Goal: Task Accomplishment & Management: Manage account settings

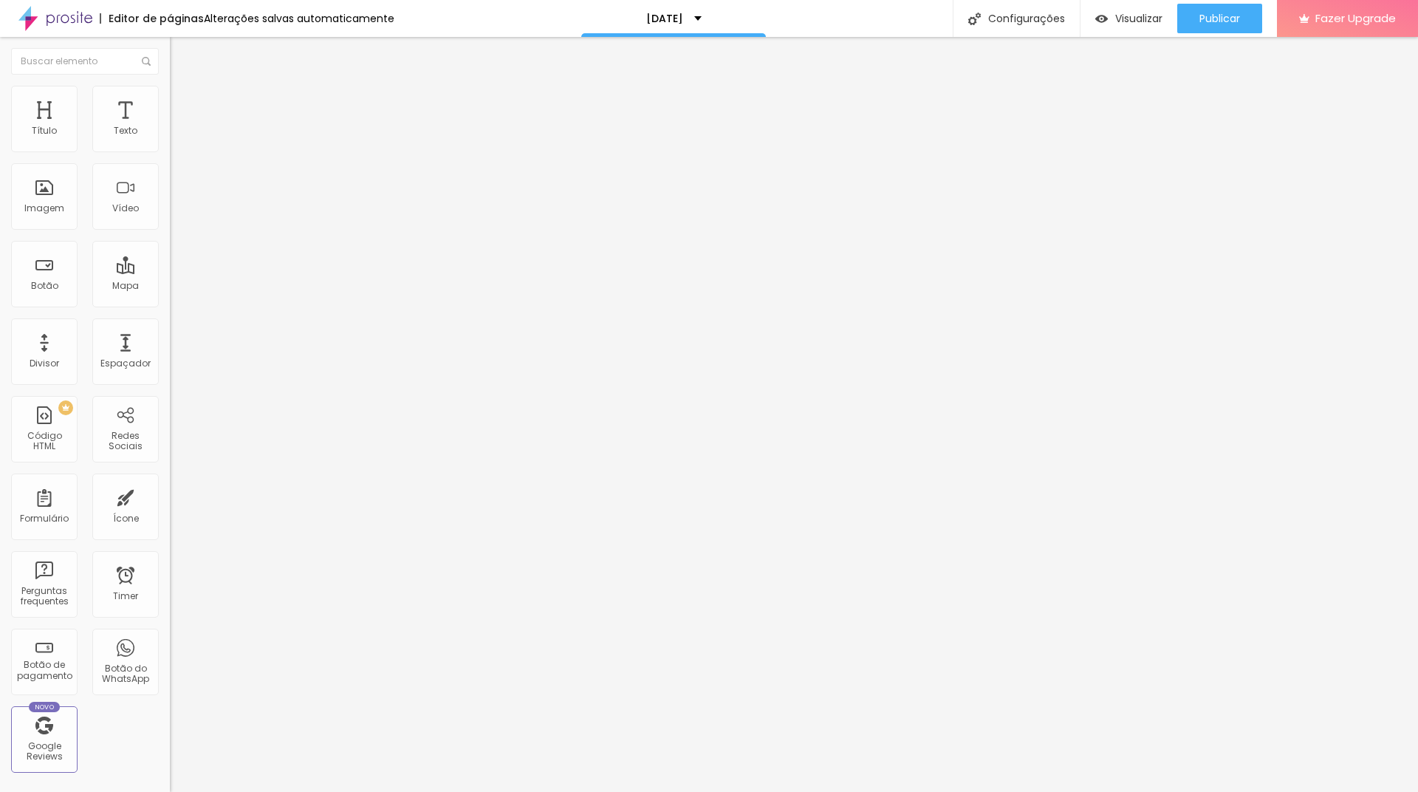
click at [170, 100] on img at bounding box center [176, 106] width 13 height 13
type input "71"
type input "70"
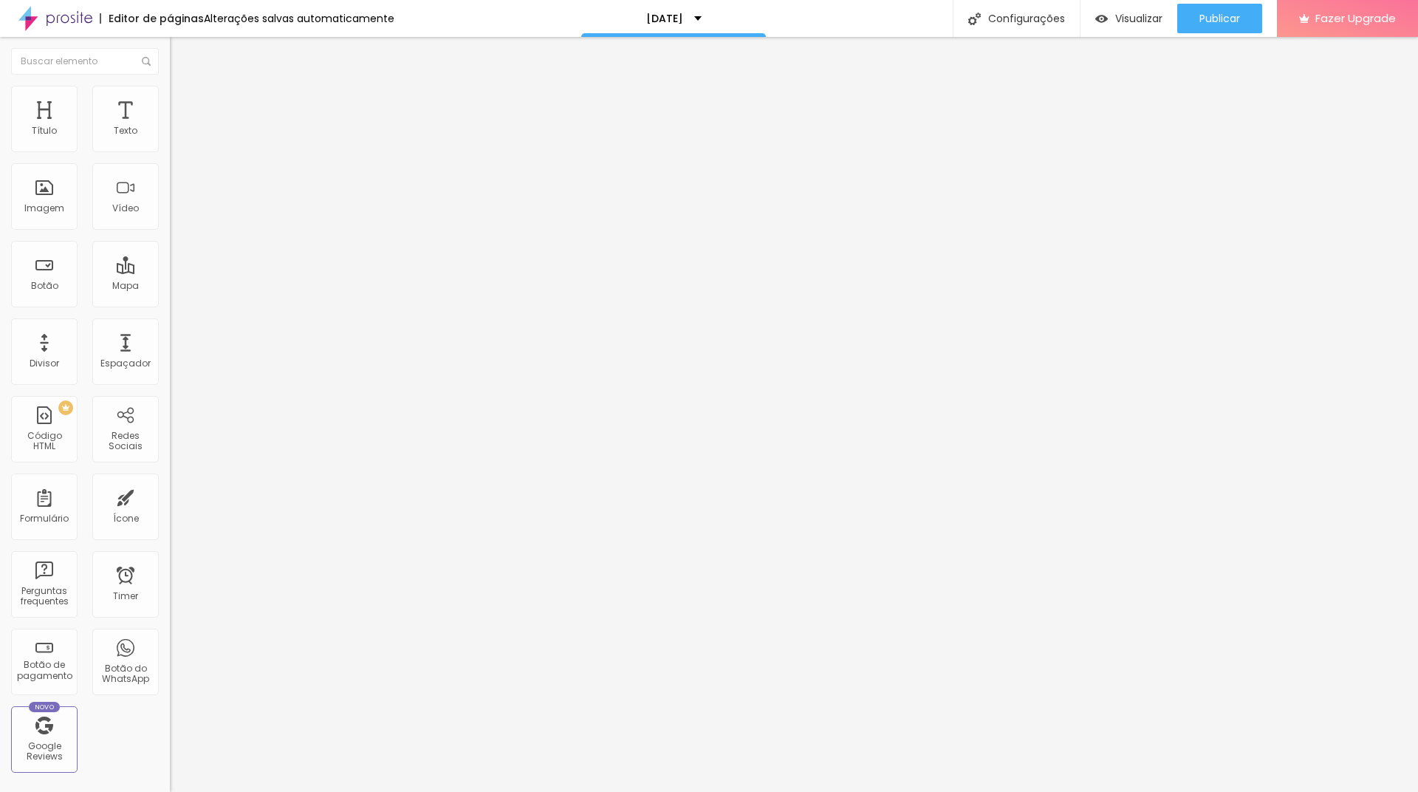
type input "68"
type input "67"
type input "66"
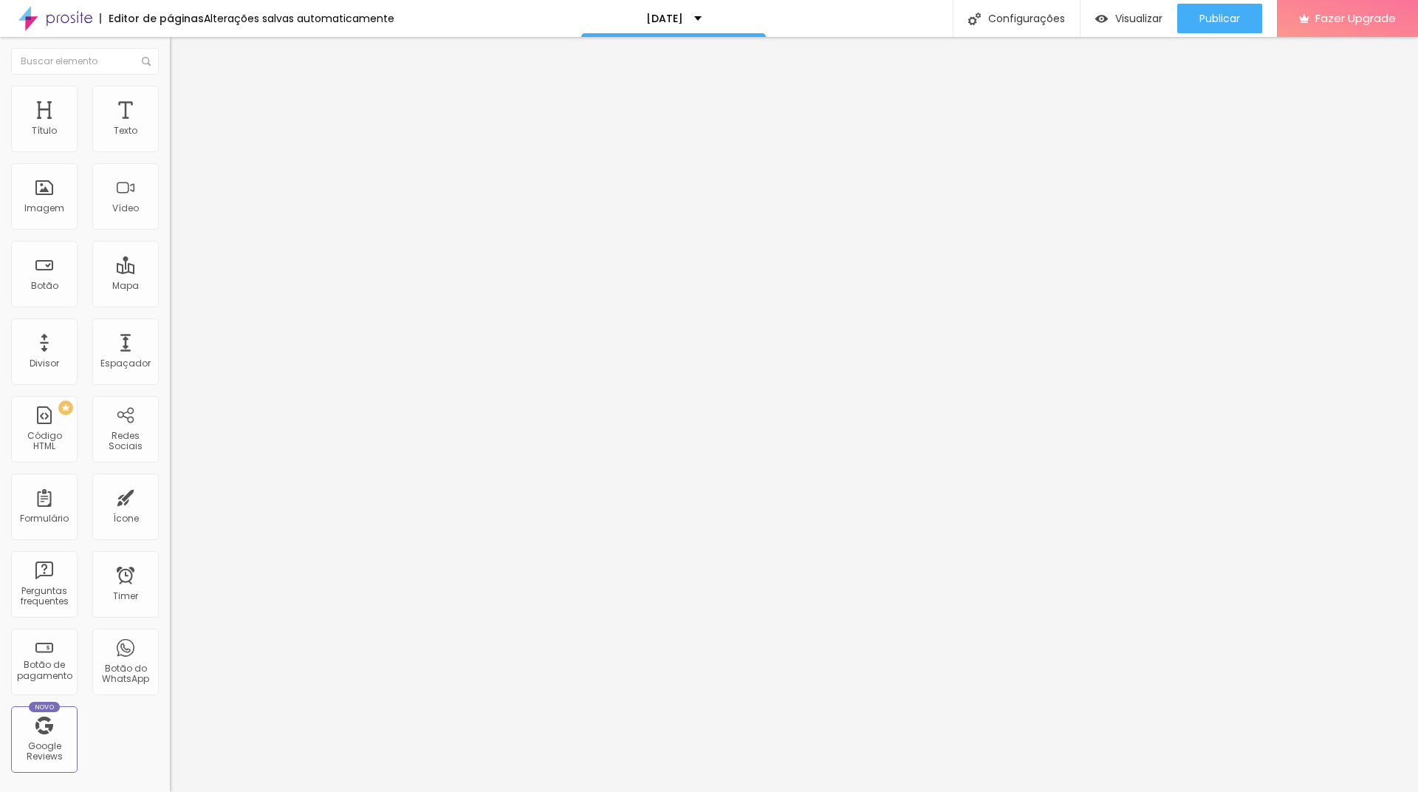
type input "66"
type input "65"
type input "64"
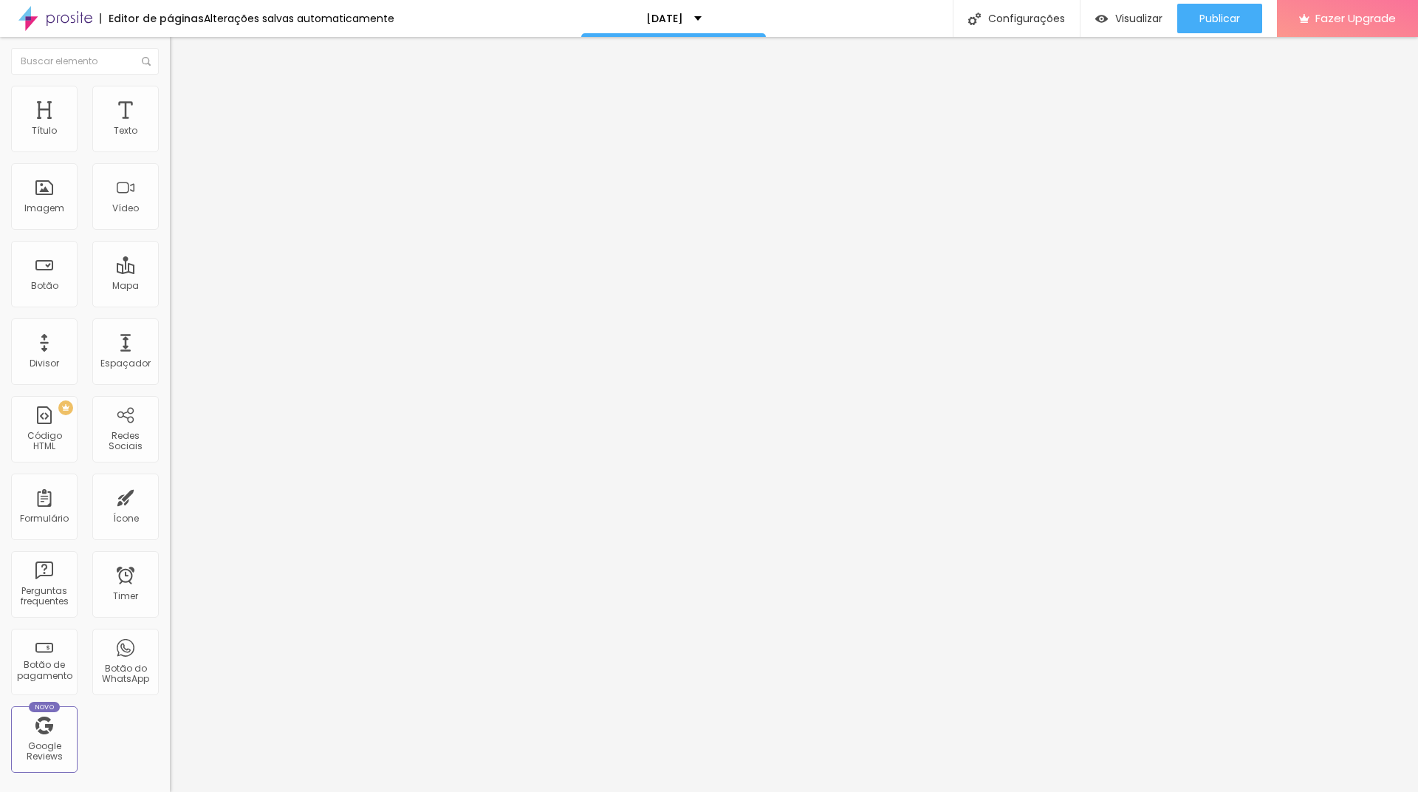
type input "63"
type input "62"
type input "61"
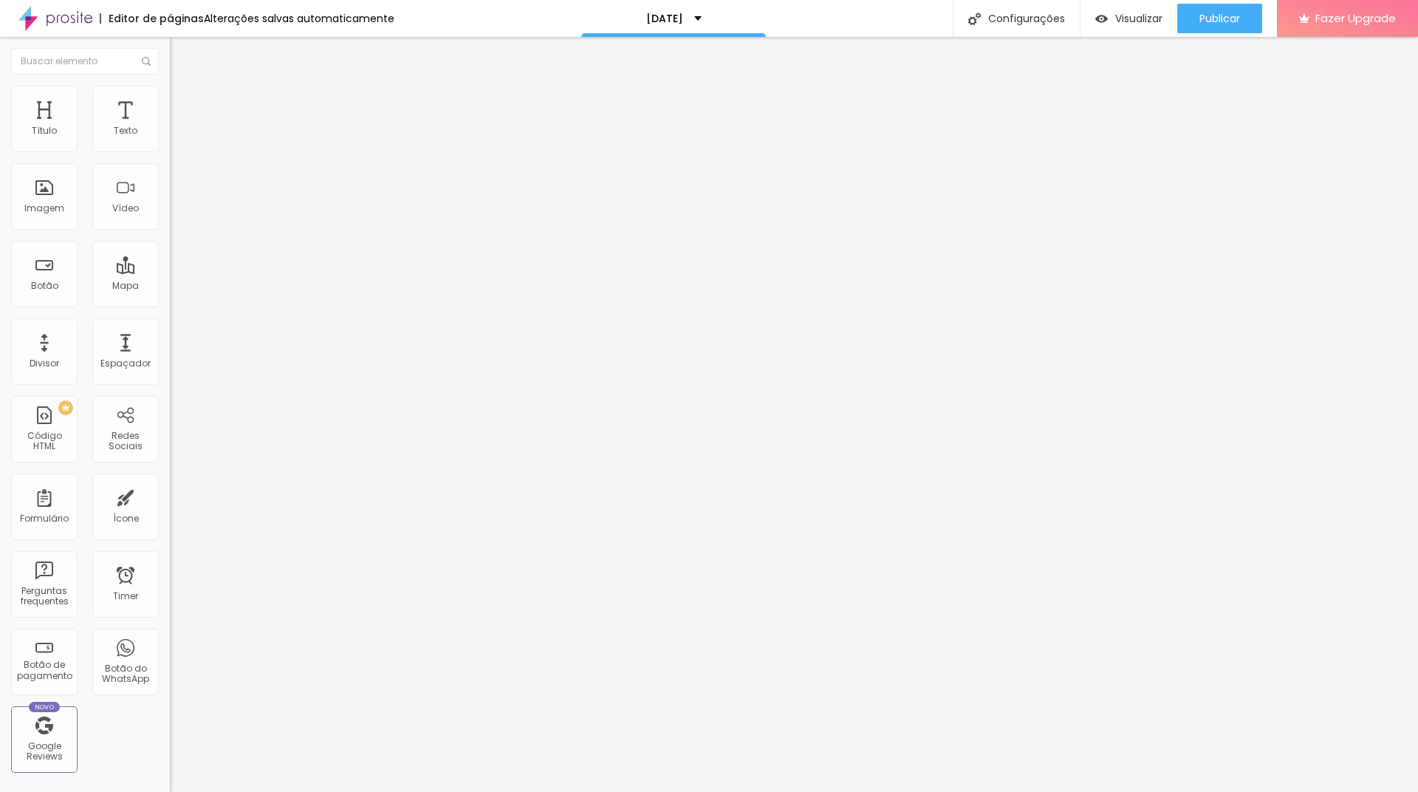
type input "61"
type input "60"
type input "59"
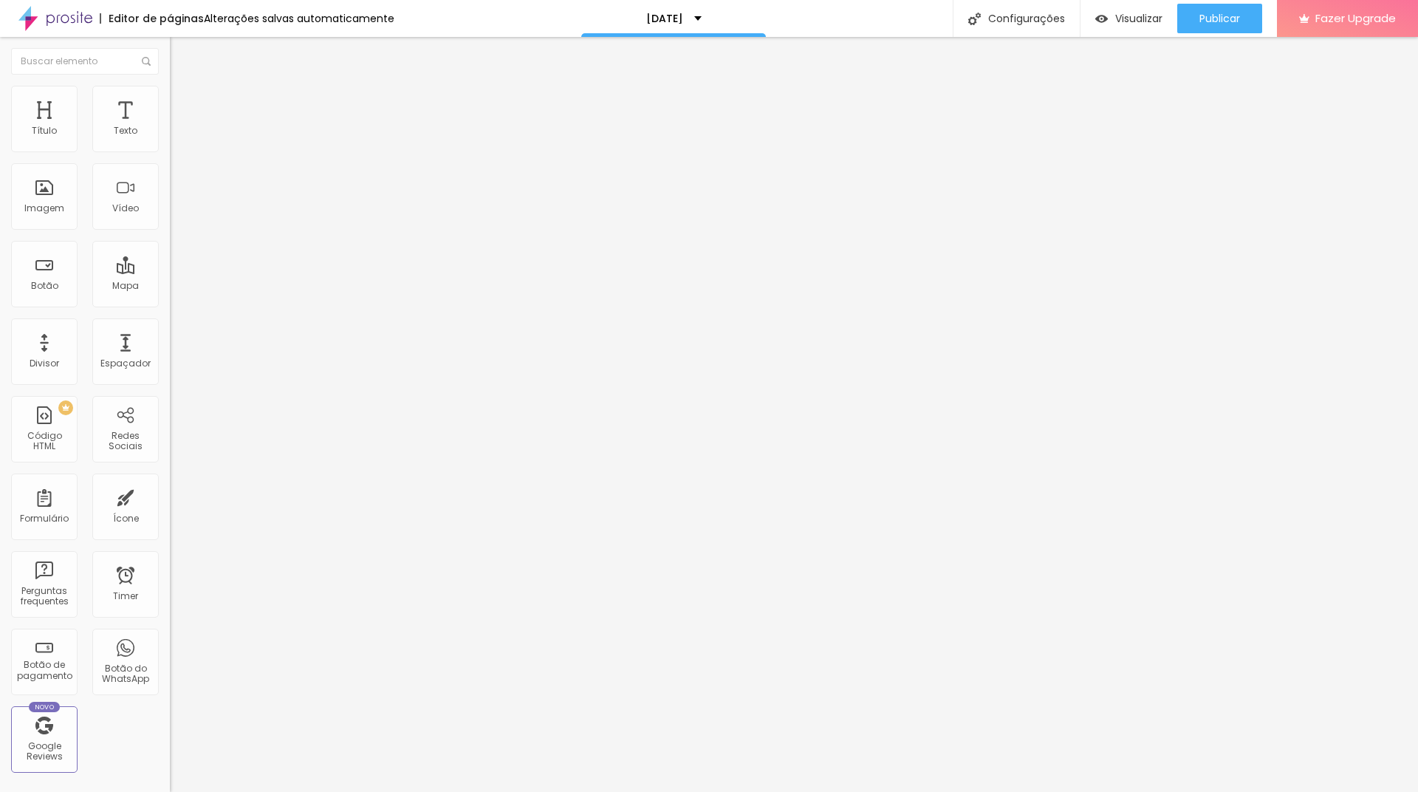
type input "58"
type input "57"
type input "56"
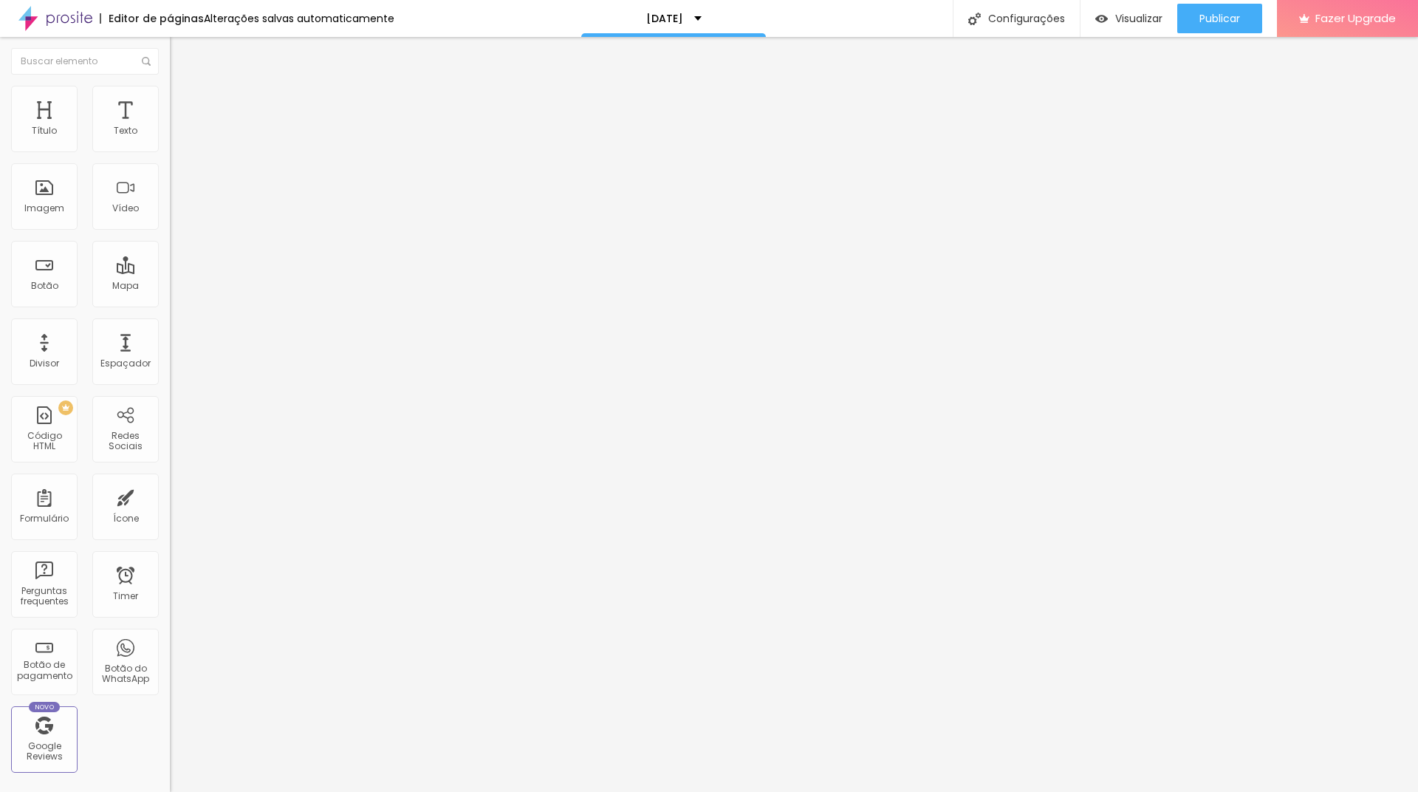
type input "56"
type input "55"
type input "54"
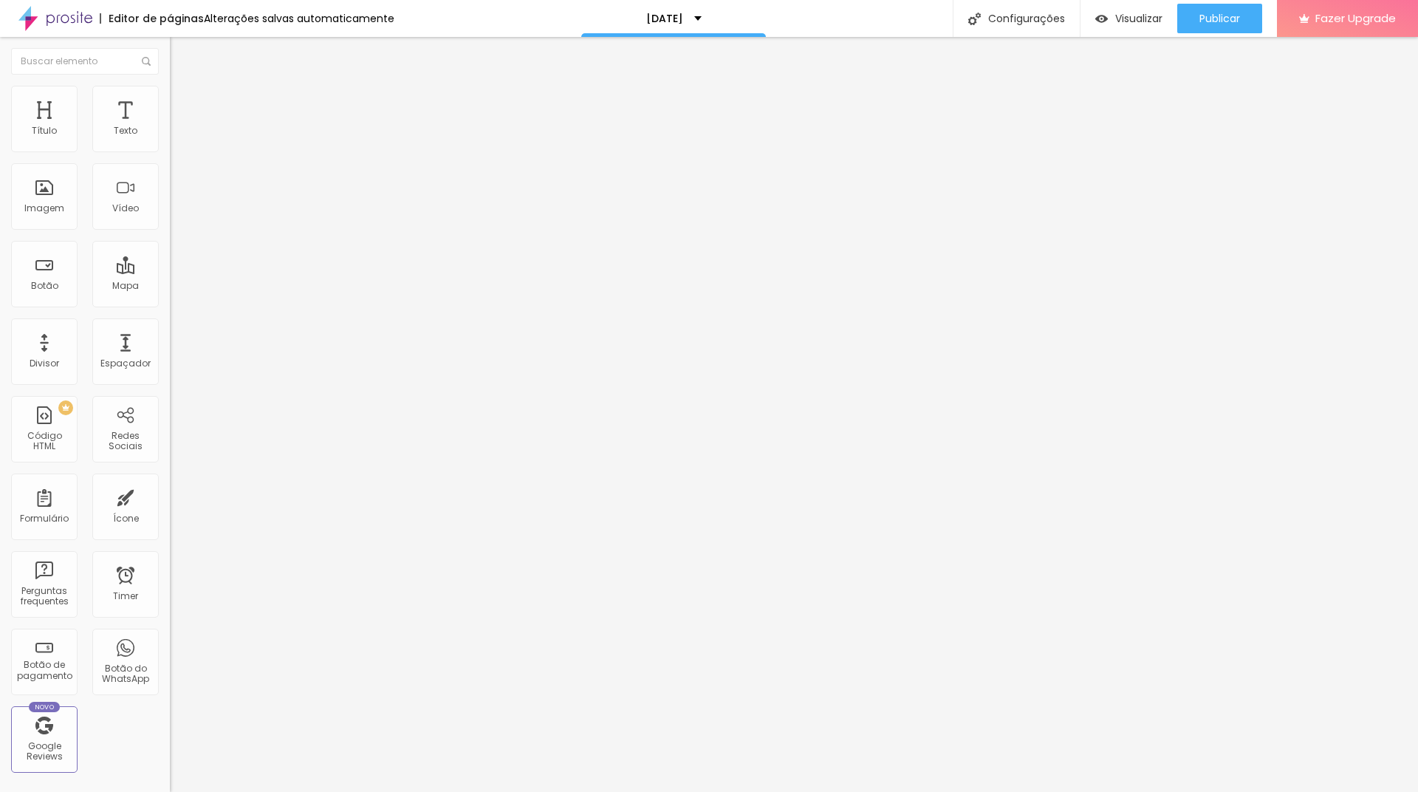
type input "53"
type input "52"
type input "51"
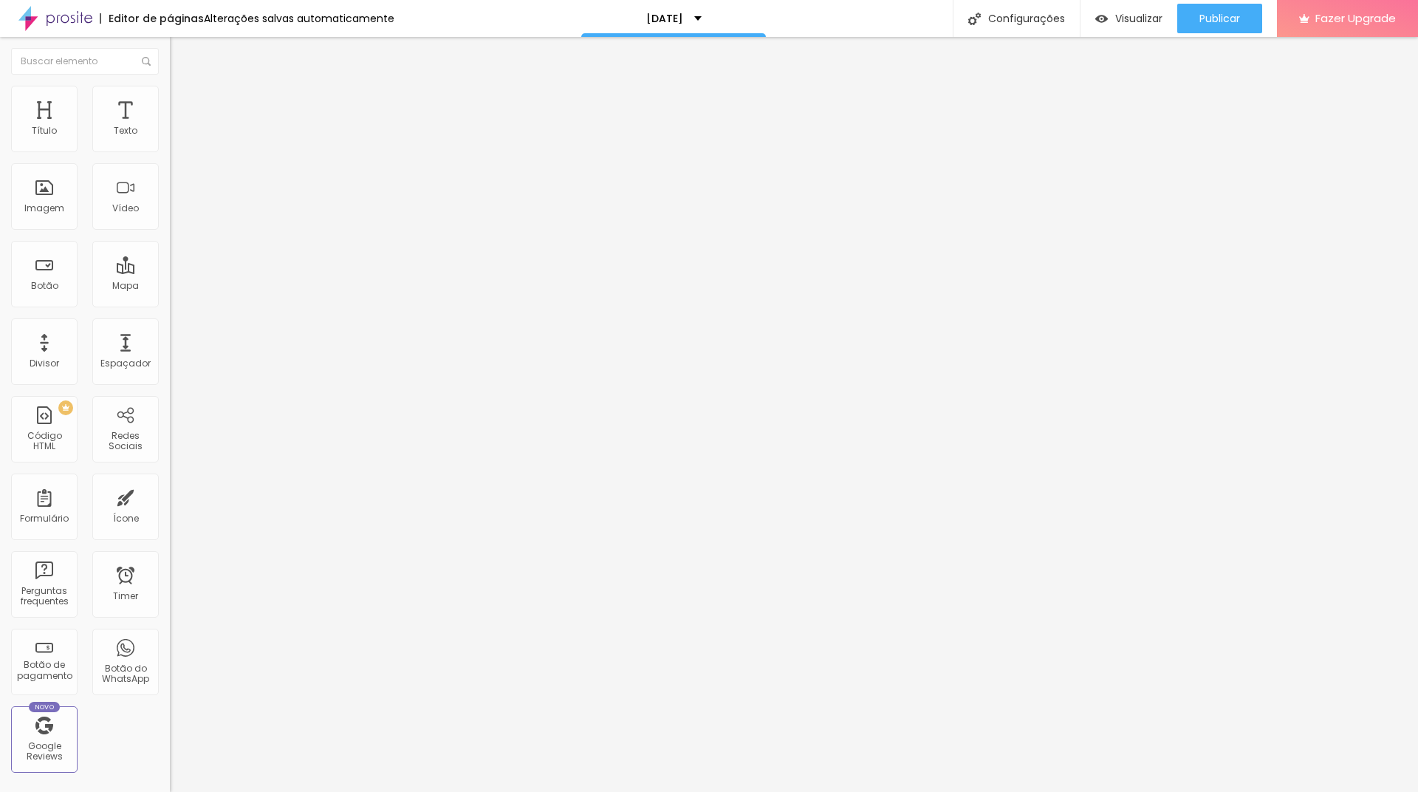
type input "51"
type input "50"
type input "49"
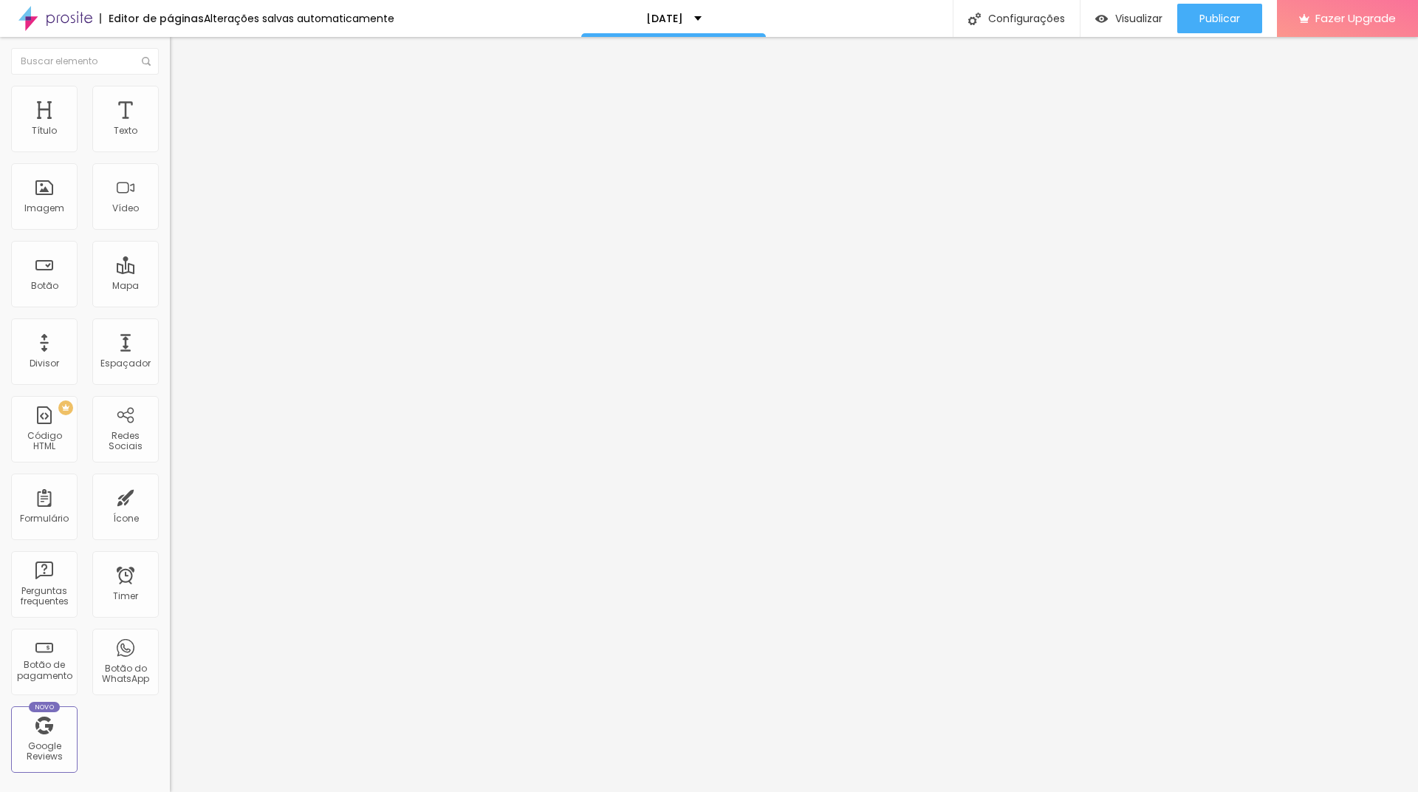
type input "48"
type input "47"
type input "46"
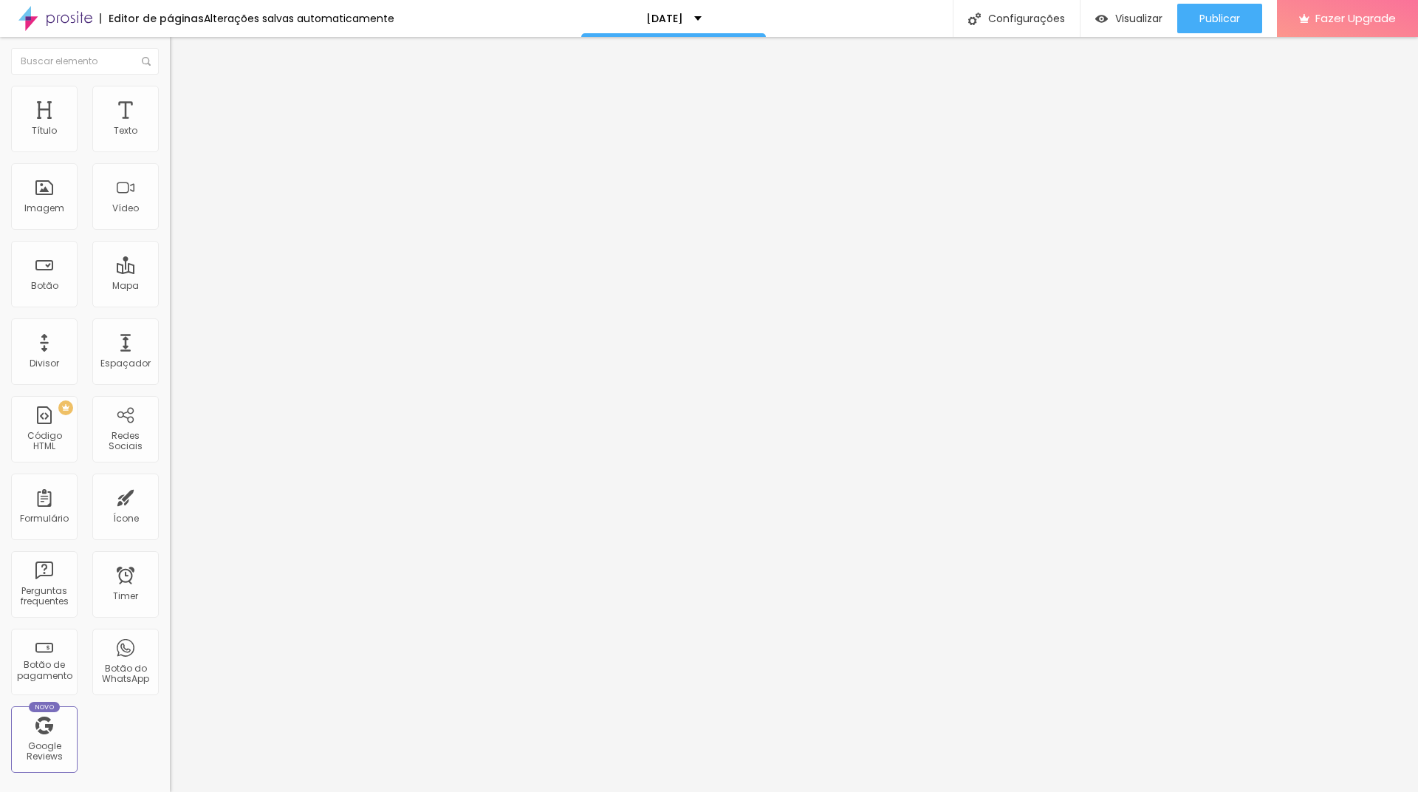
type input "46"
type input "45"
type input "44"
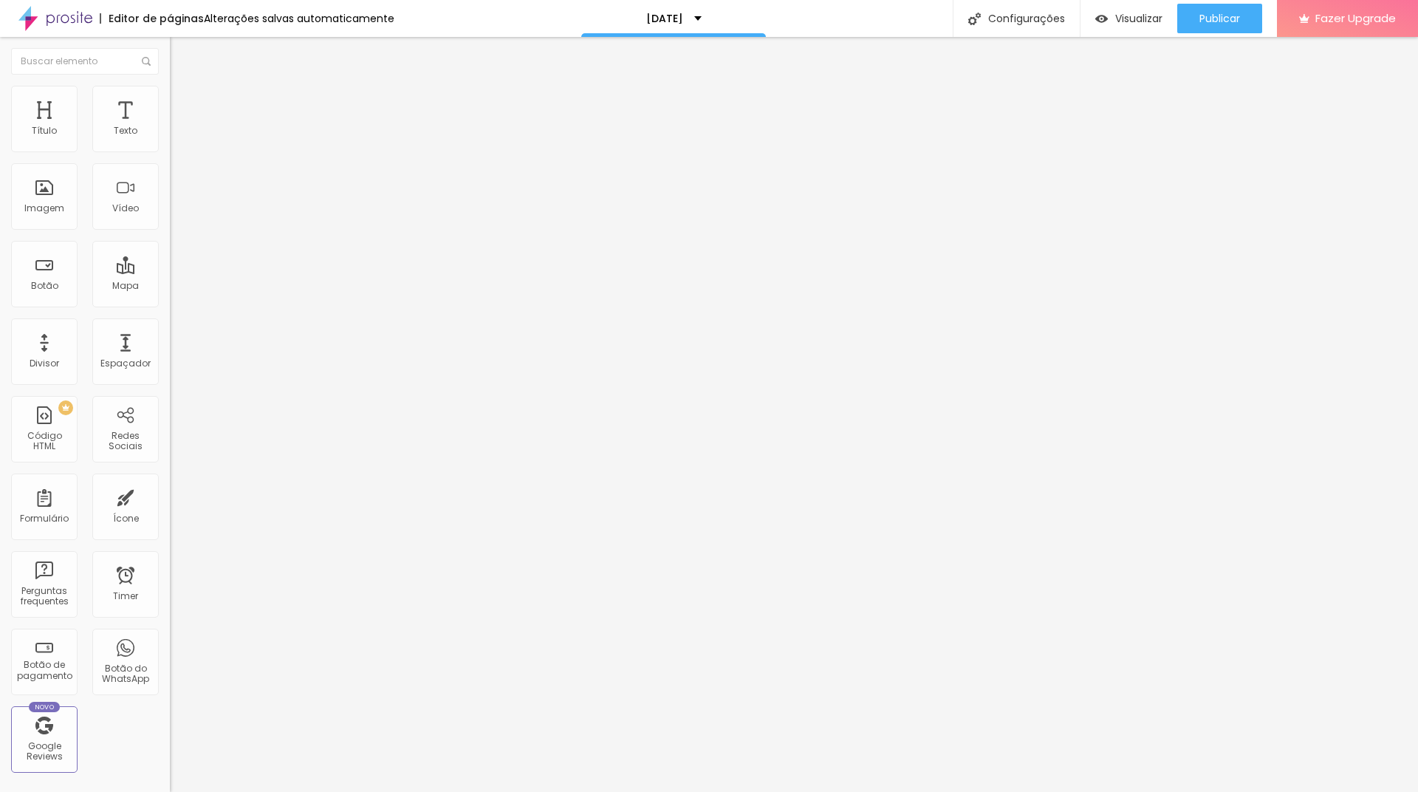
type input "43"
type input "42"
type input "41"
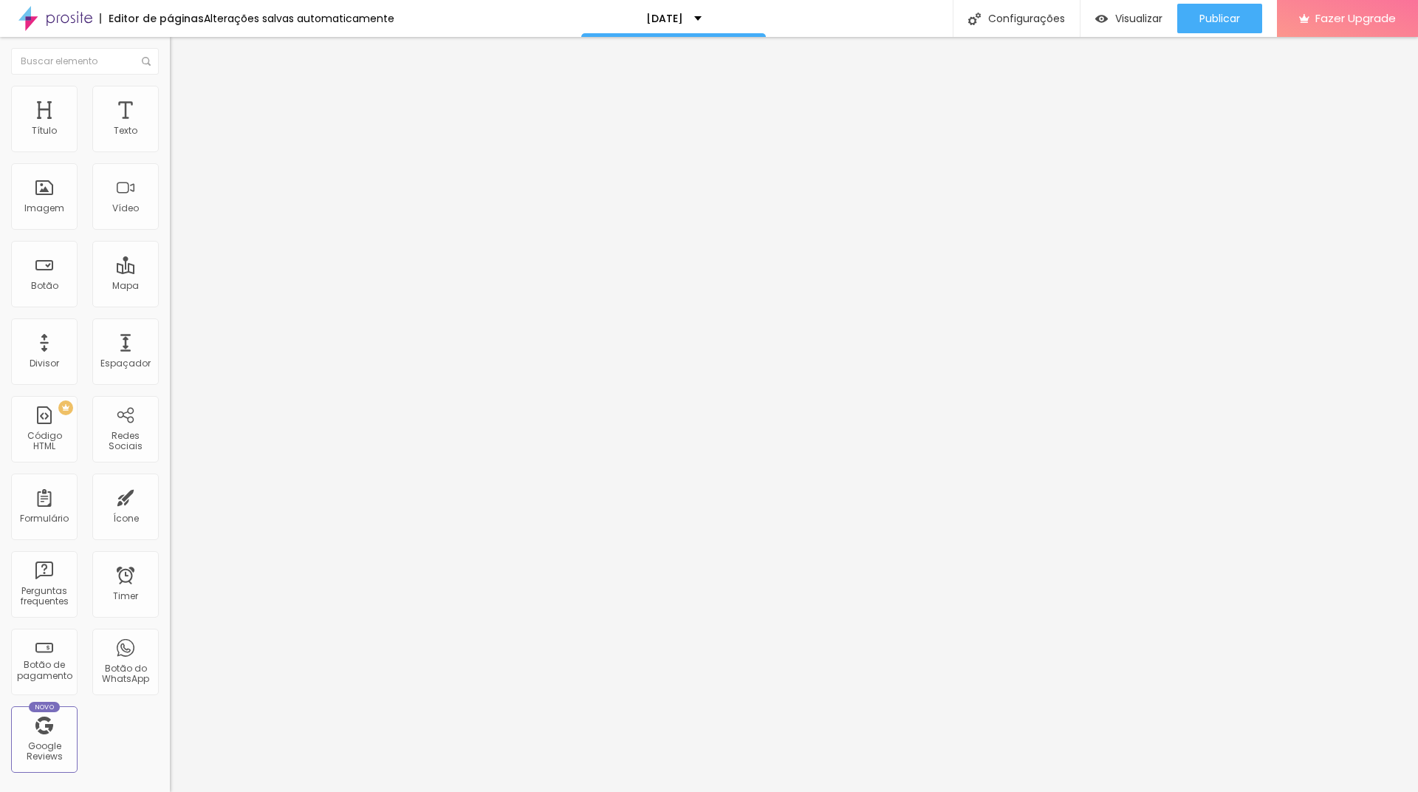
type input "41"
type input "40"
type input "39"
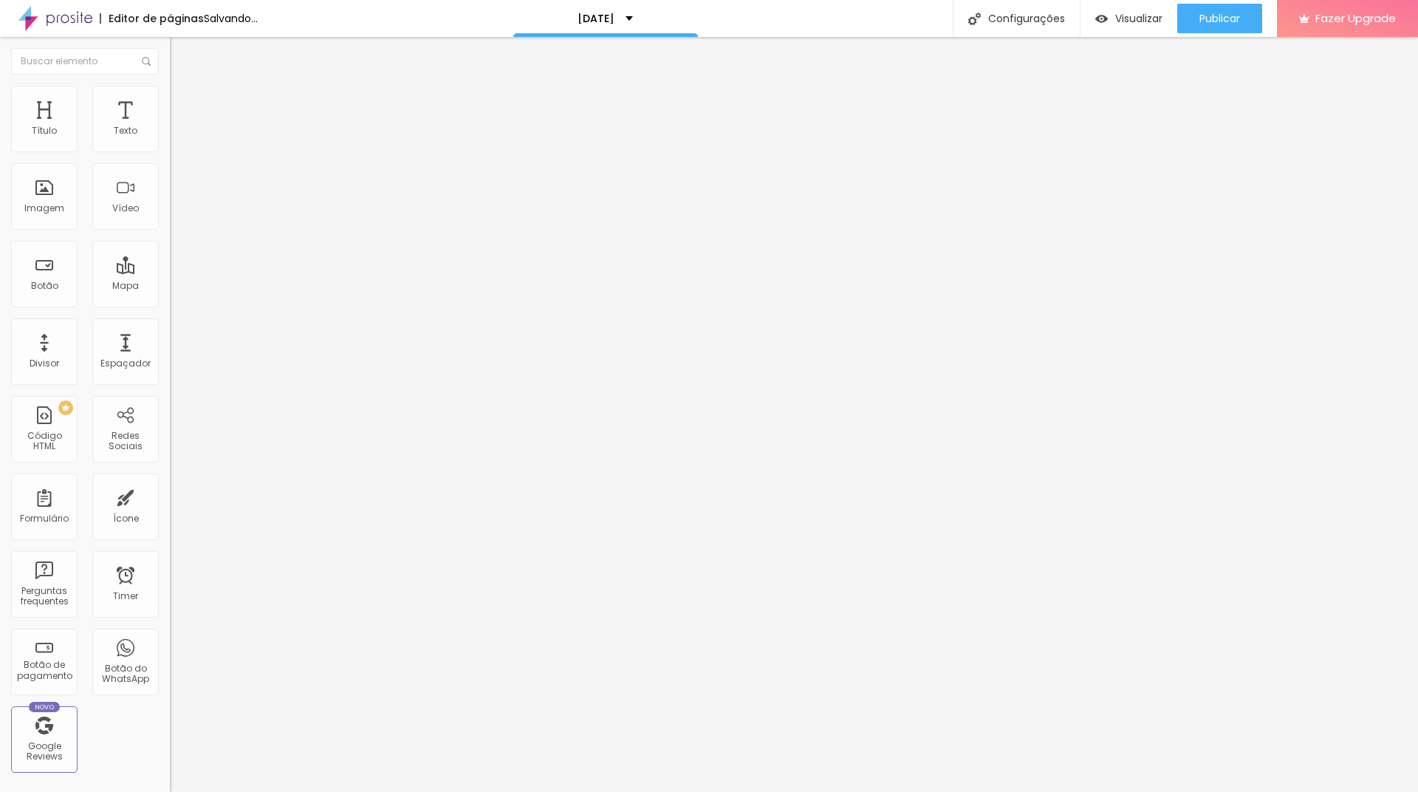
type input "38"
type input "37"
type input "36"
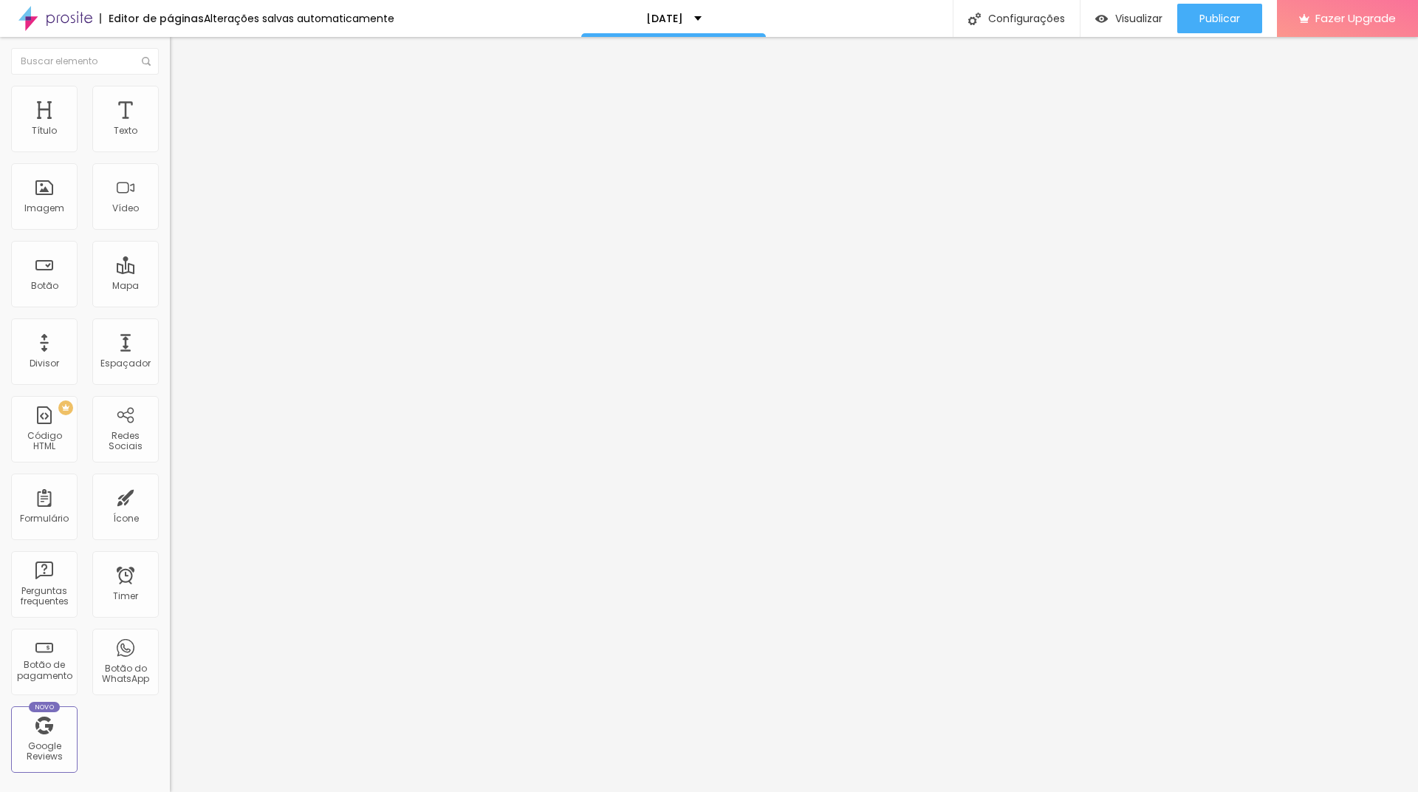
type input "36"
type input "35"
type input "34"
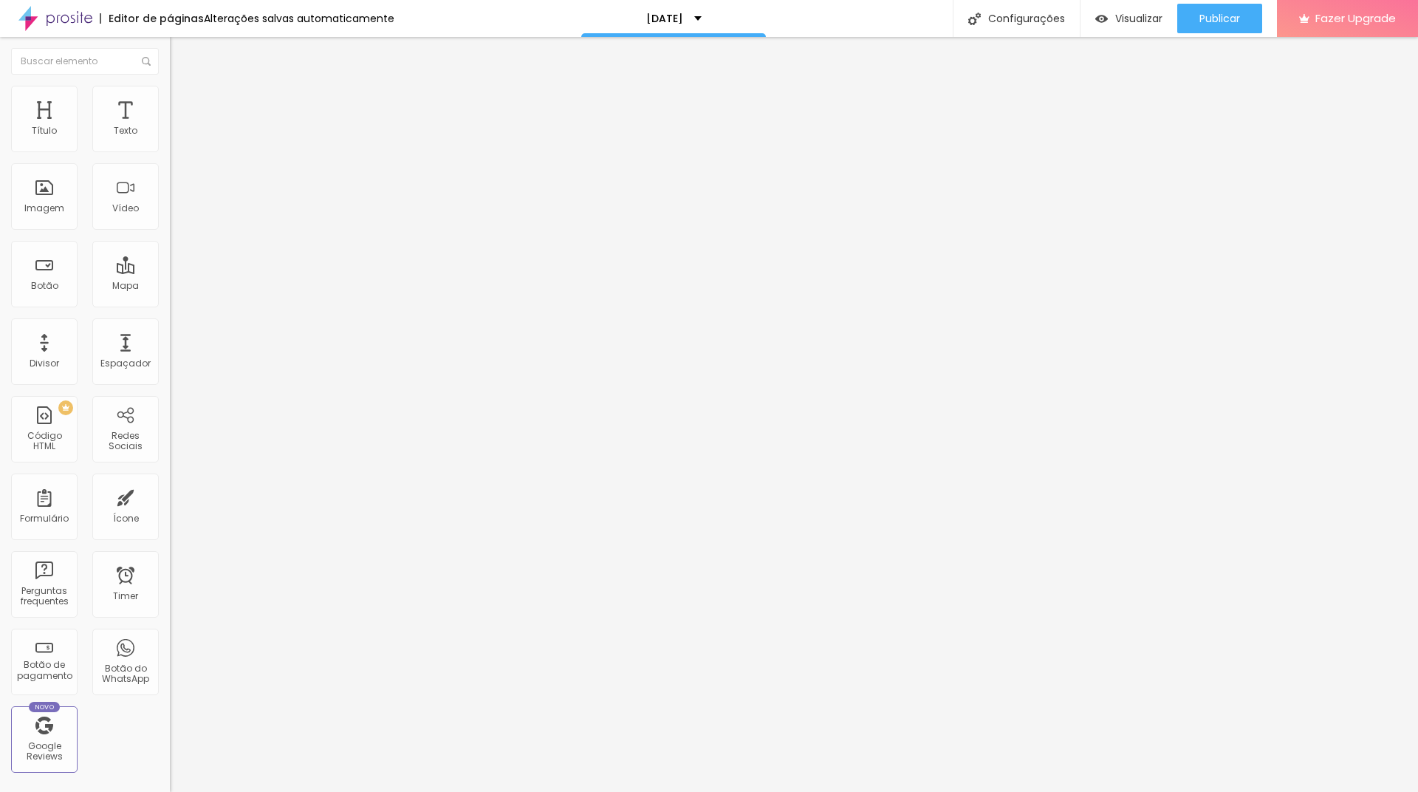
type input "33"
type input "32"
type input "31"
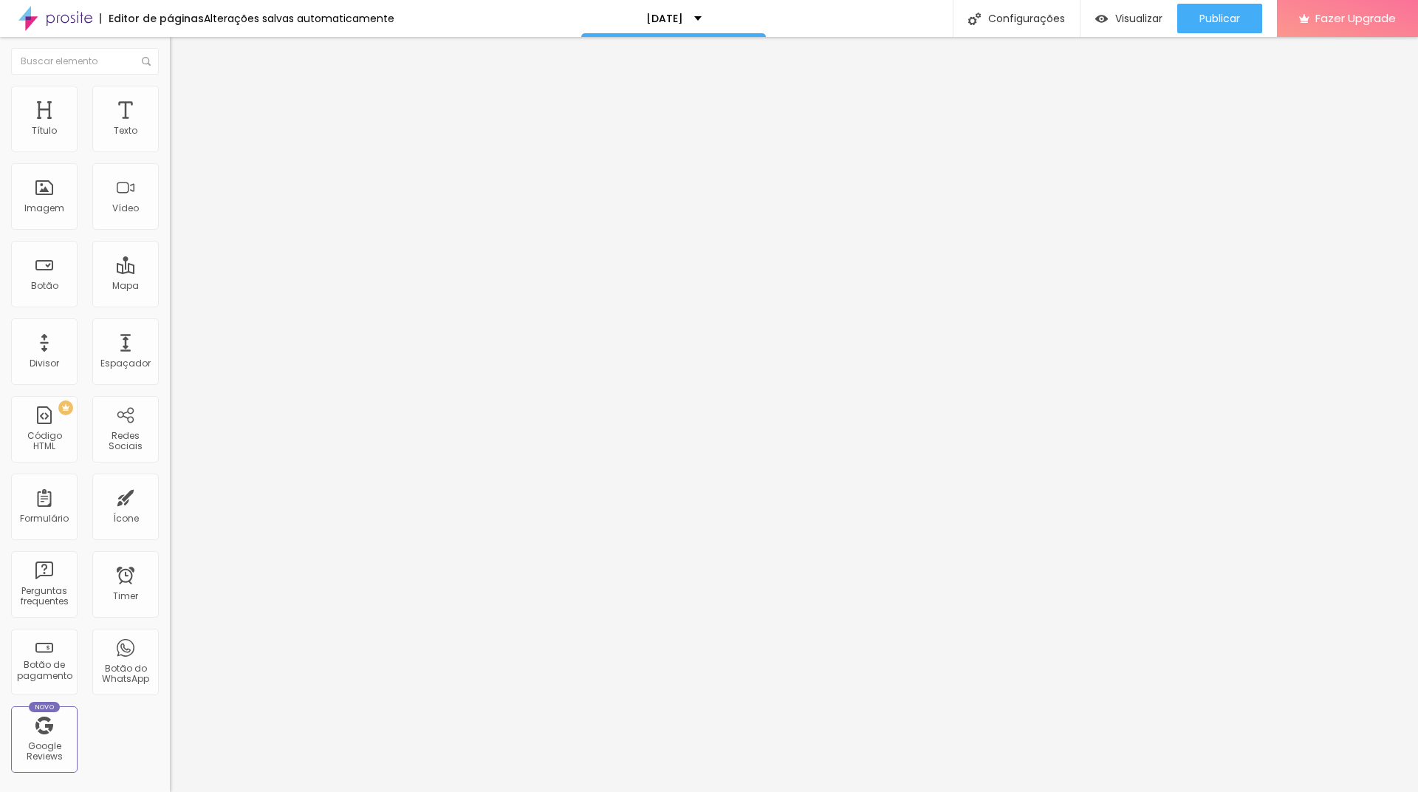
type input "31"
type input "30"
type input "29"
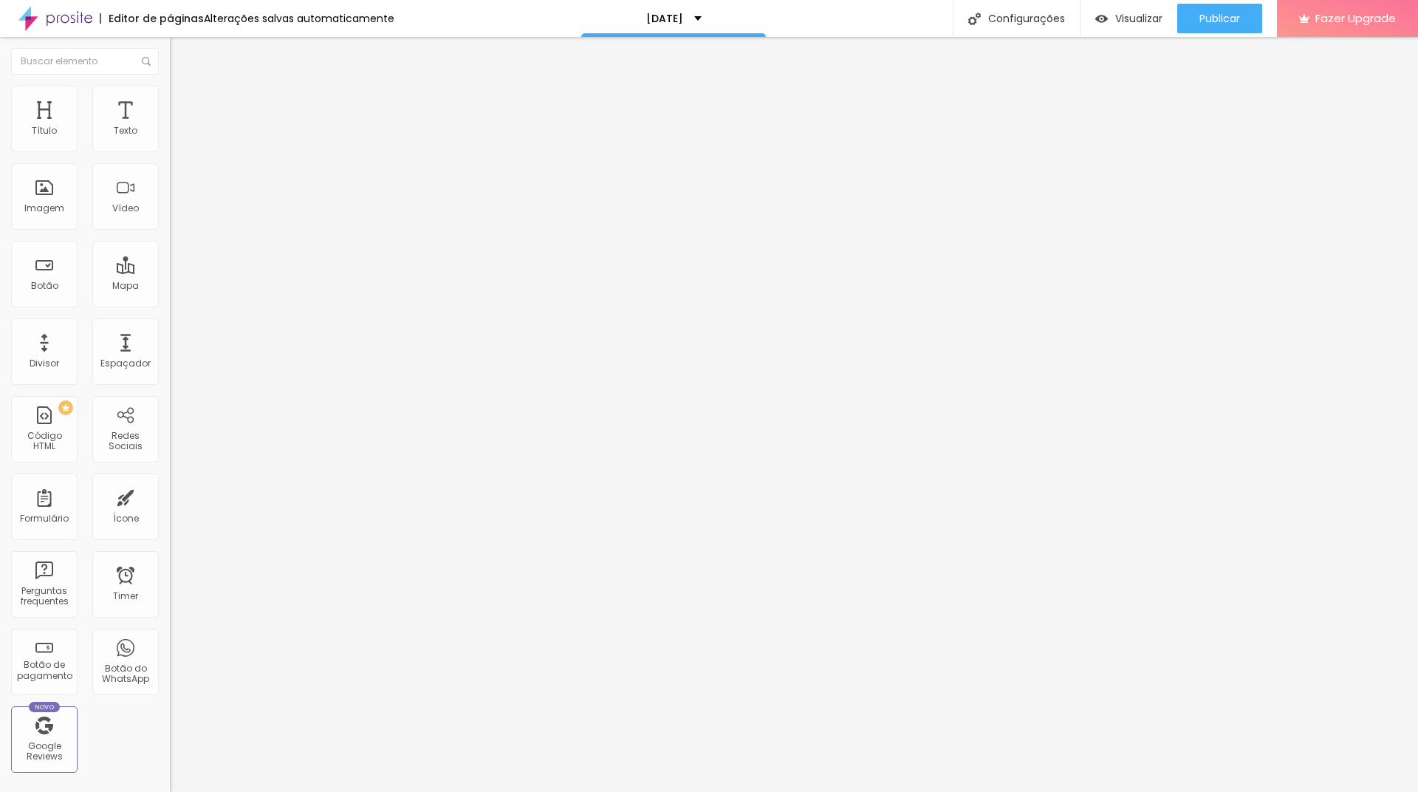
type input "28"
type input "27"
type input "26"
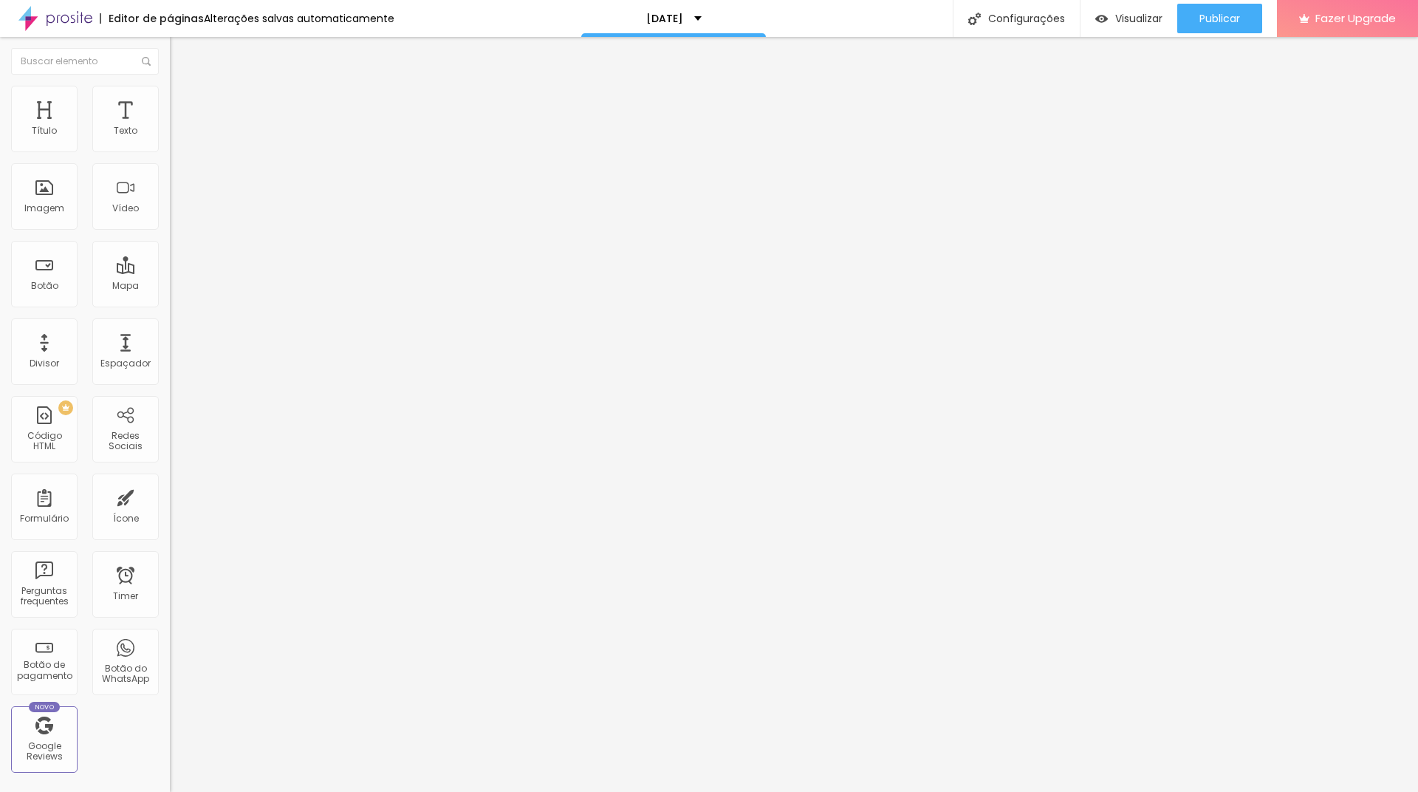
type input "26"
type input "25"
type input "24"
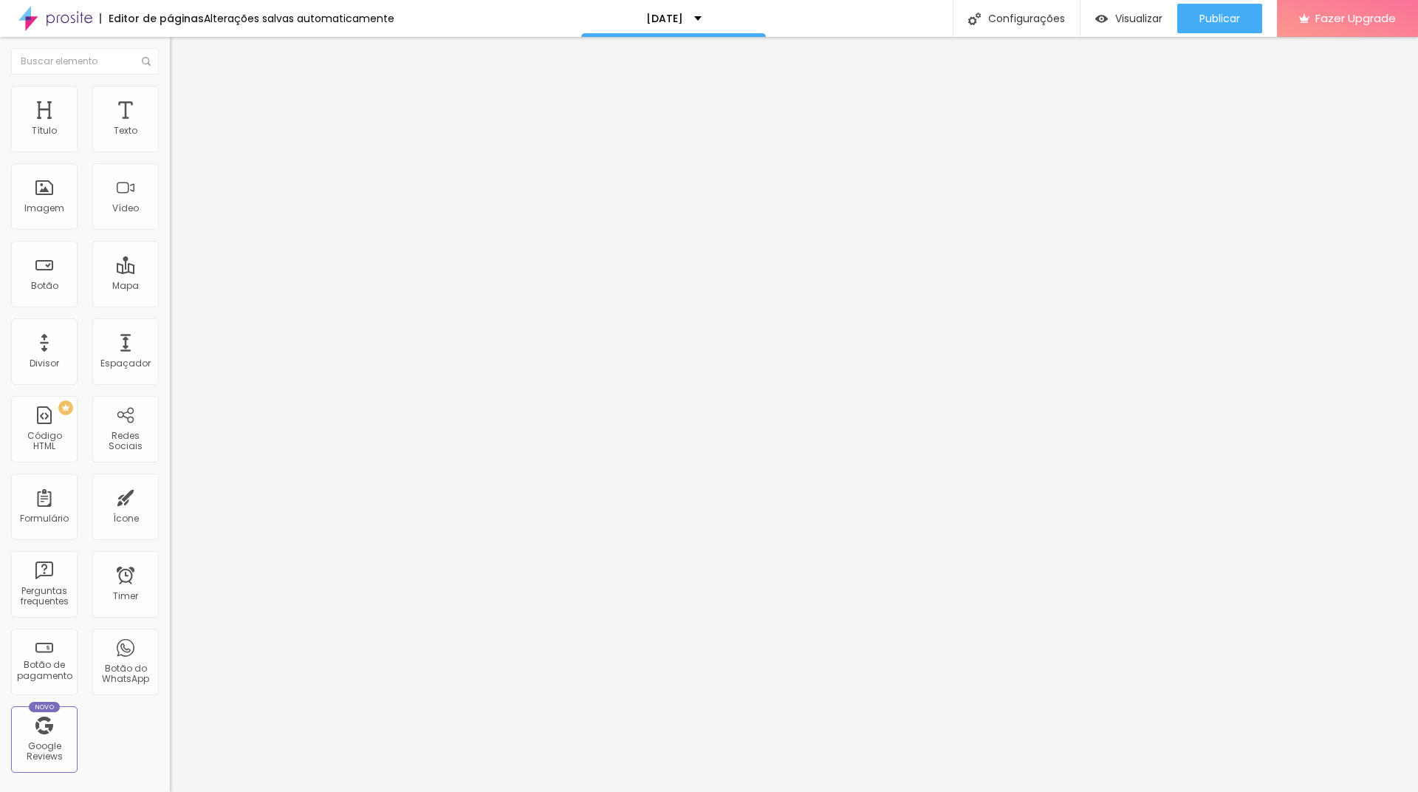
type input "23"
type input "24"
type input "25"
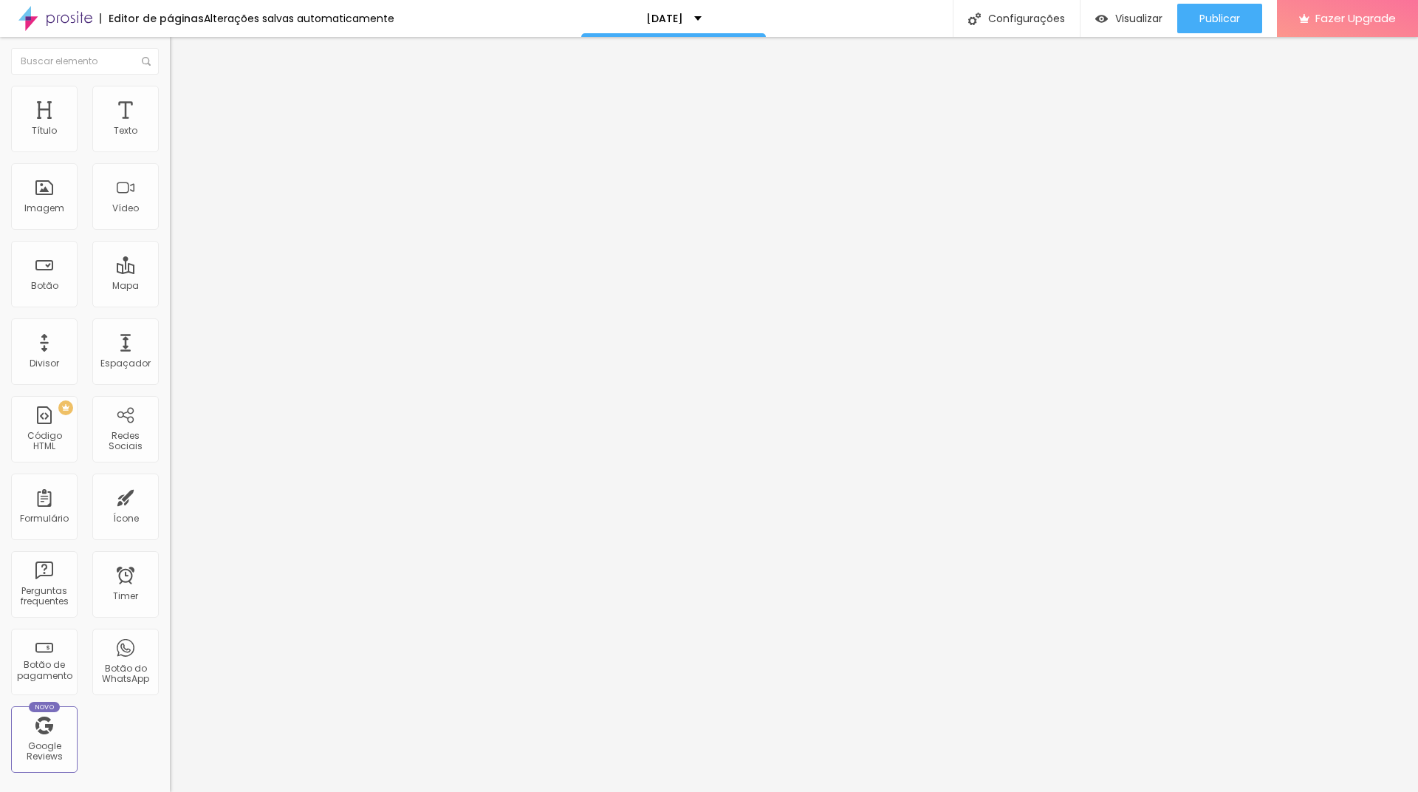
type input "25"
type input "26"
type input "27"
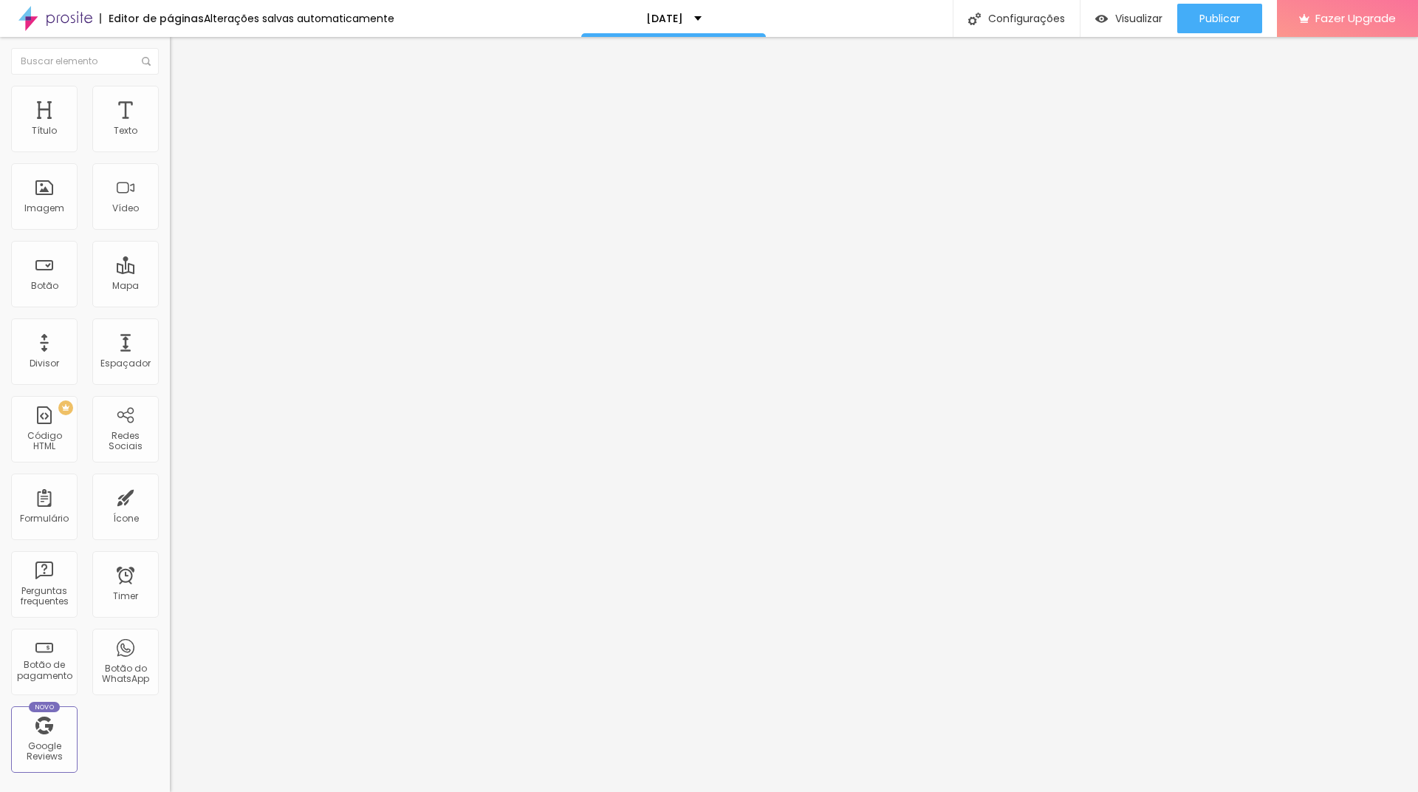
type input "28"
type input "29"
type input "30"
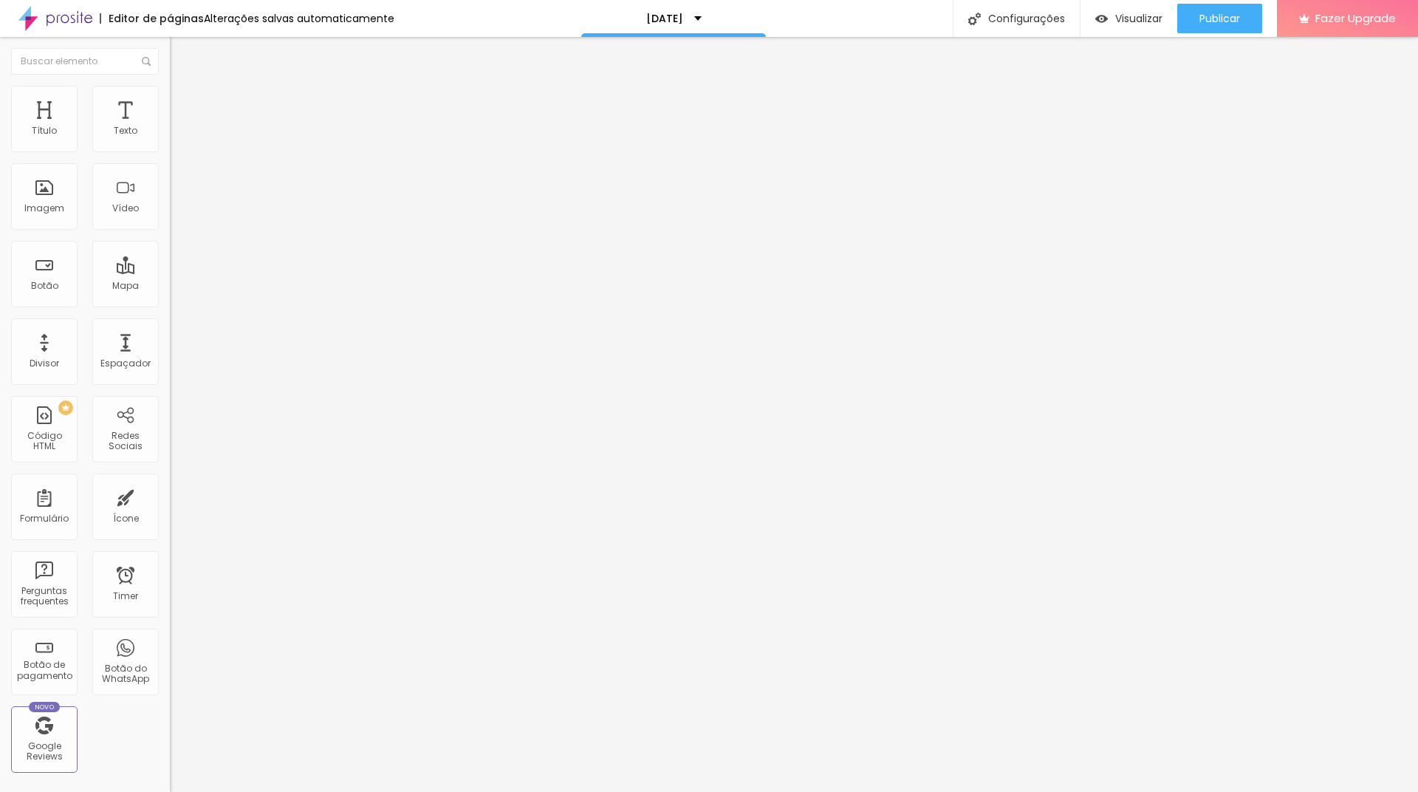
type input "30"
type input "31"
type input "33"
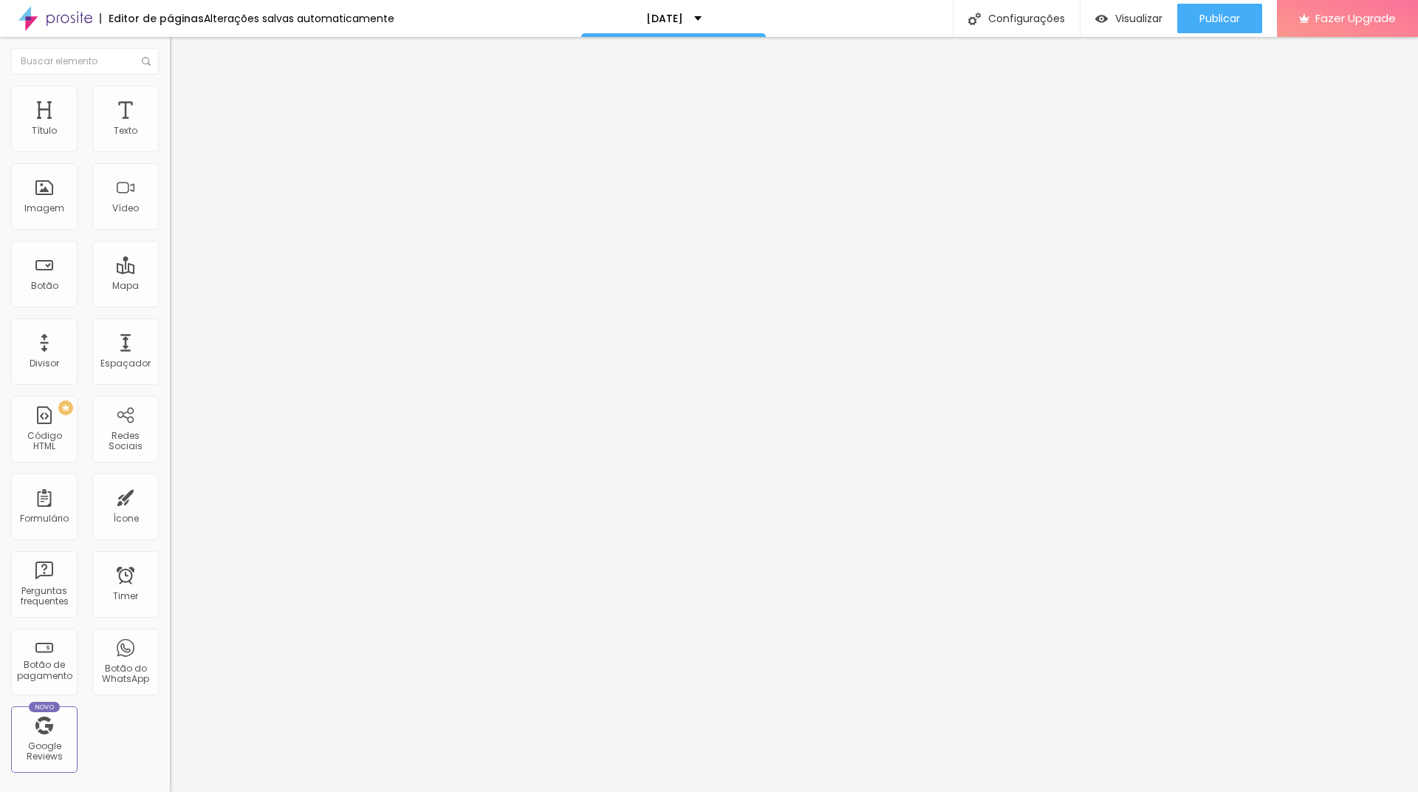
type input "34"
type input "35"
type input "36"
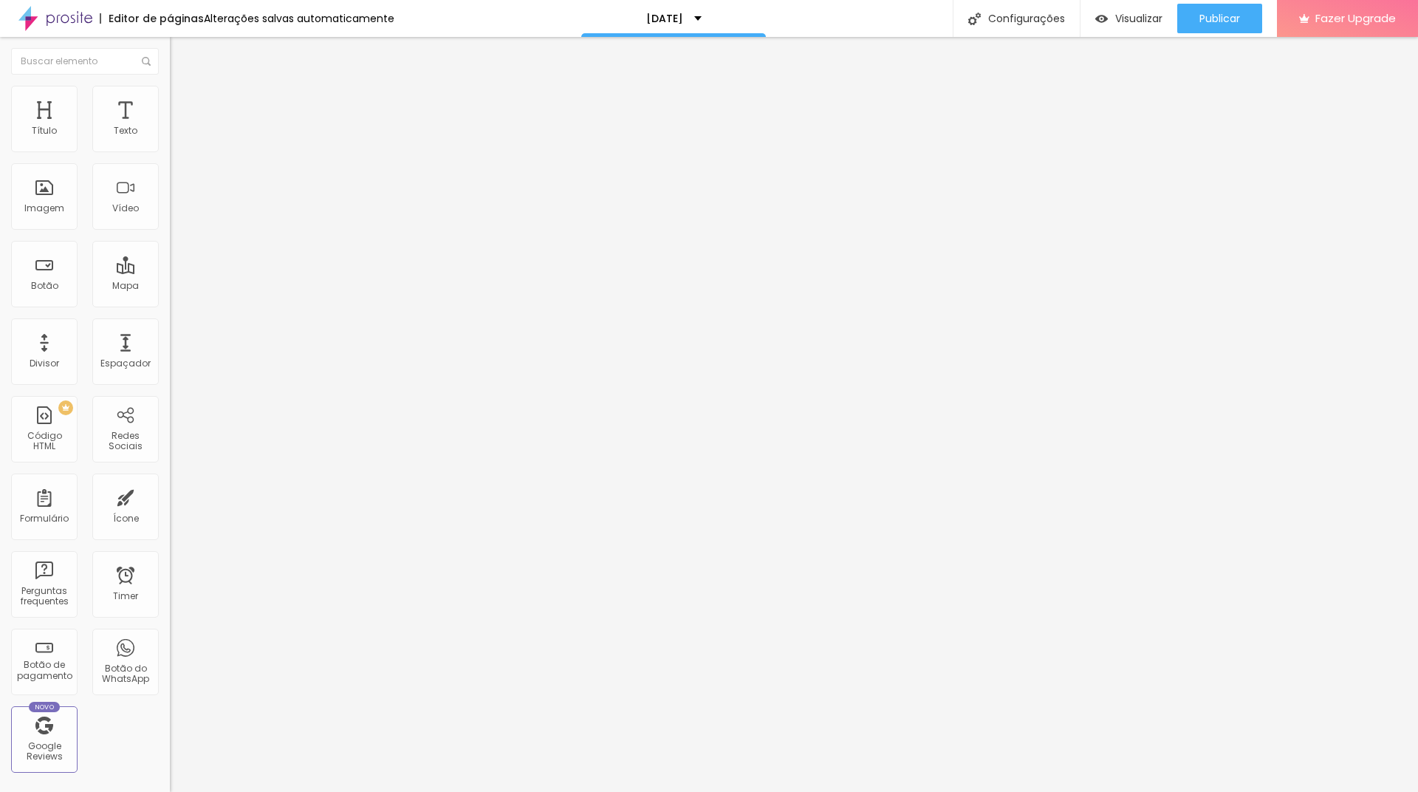
type input "36"
type input "37"
type input "38"
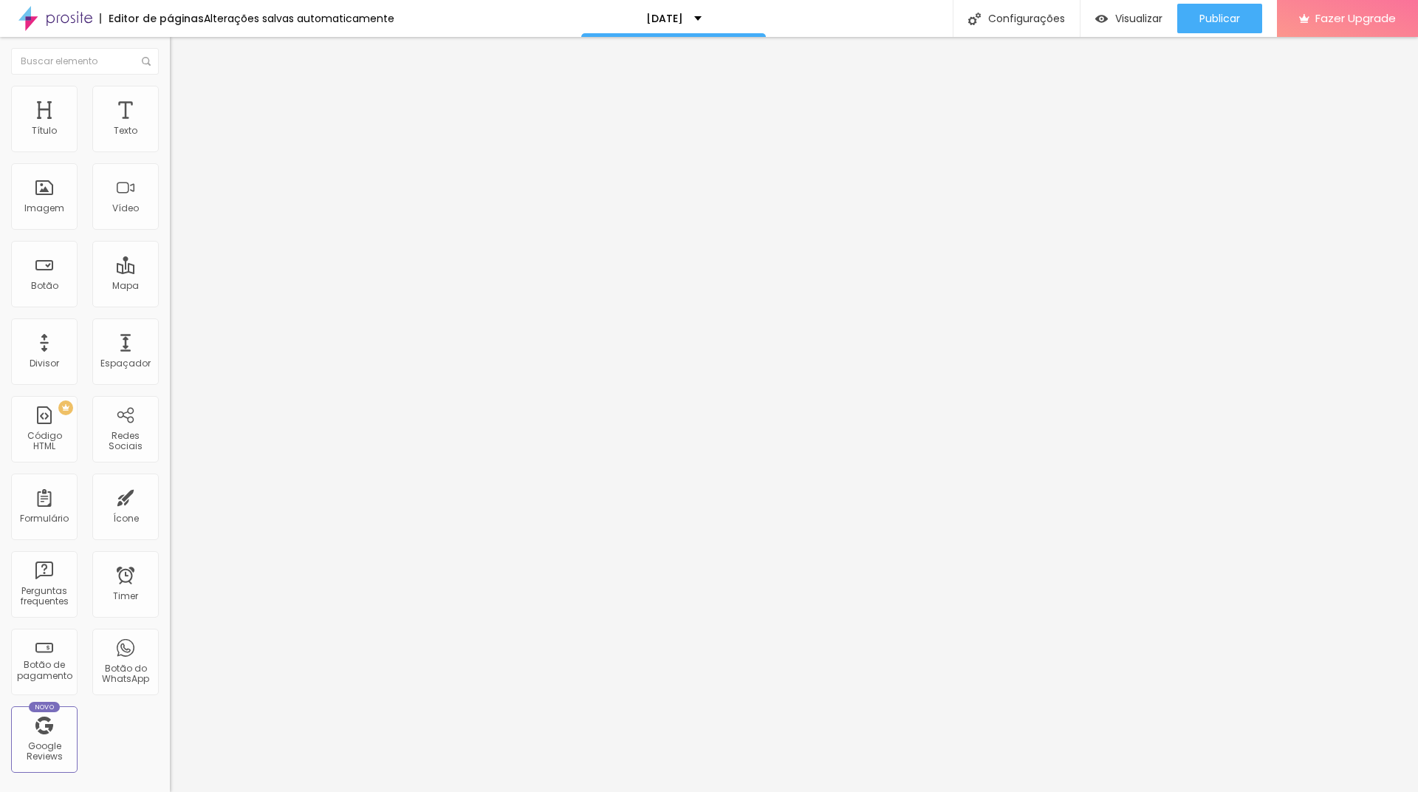
type input "39"
drag, startPoint x: 98, startPoint y: 147, endPoint x: 69, endPoint y: 146, distance: 28.8
type input "39"
click at [170, 287] on input "range" at bounding box center [217, 293] width 95 height 12
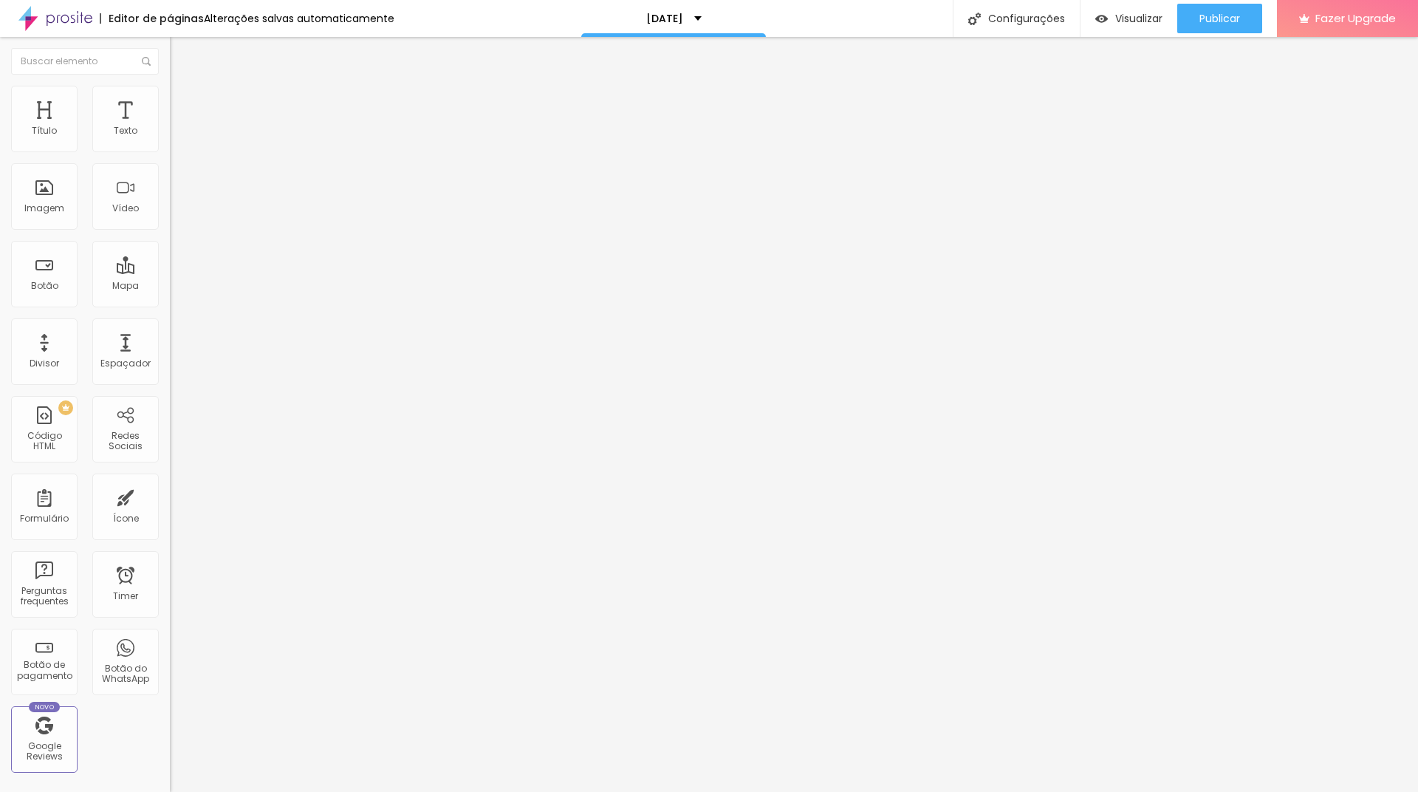
click at [177, 136] on icon "button" at bounding box center [180, 133] width 6 height 6
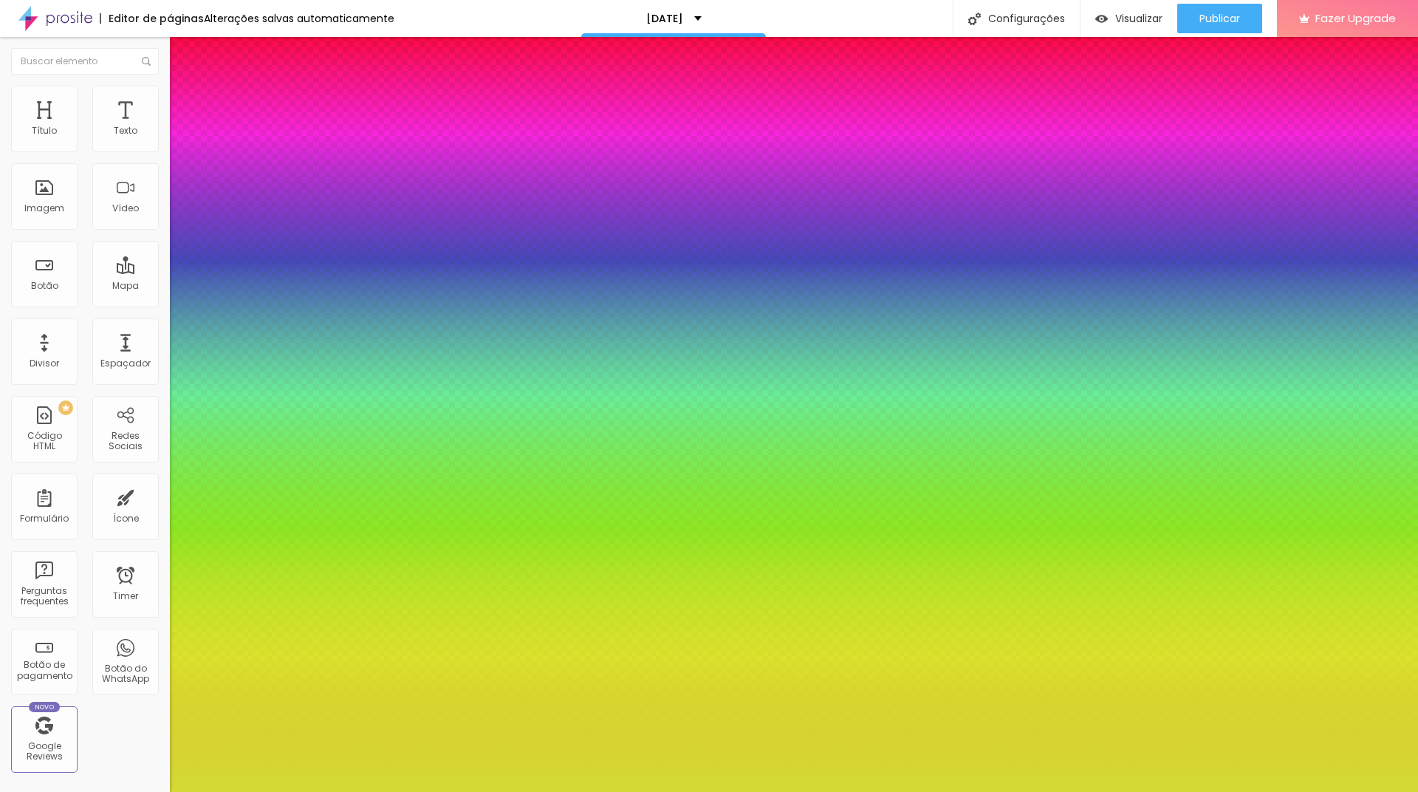
type input "1"
select select "VarelaRound"
type input "1"
select select "Tillana"
type input "1"
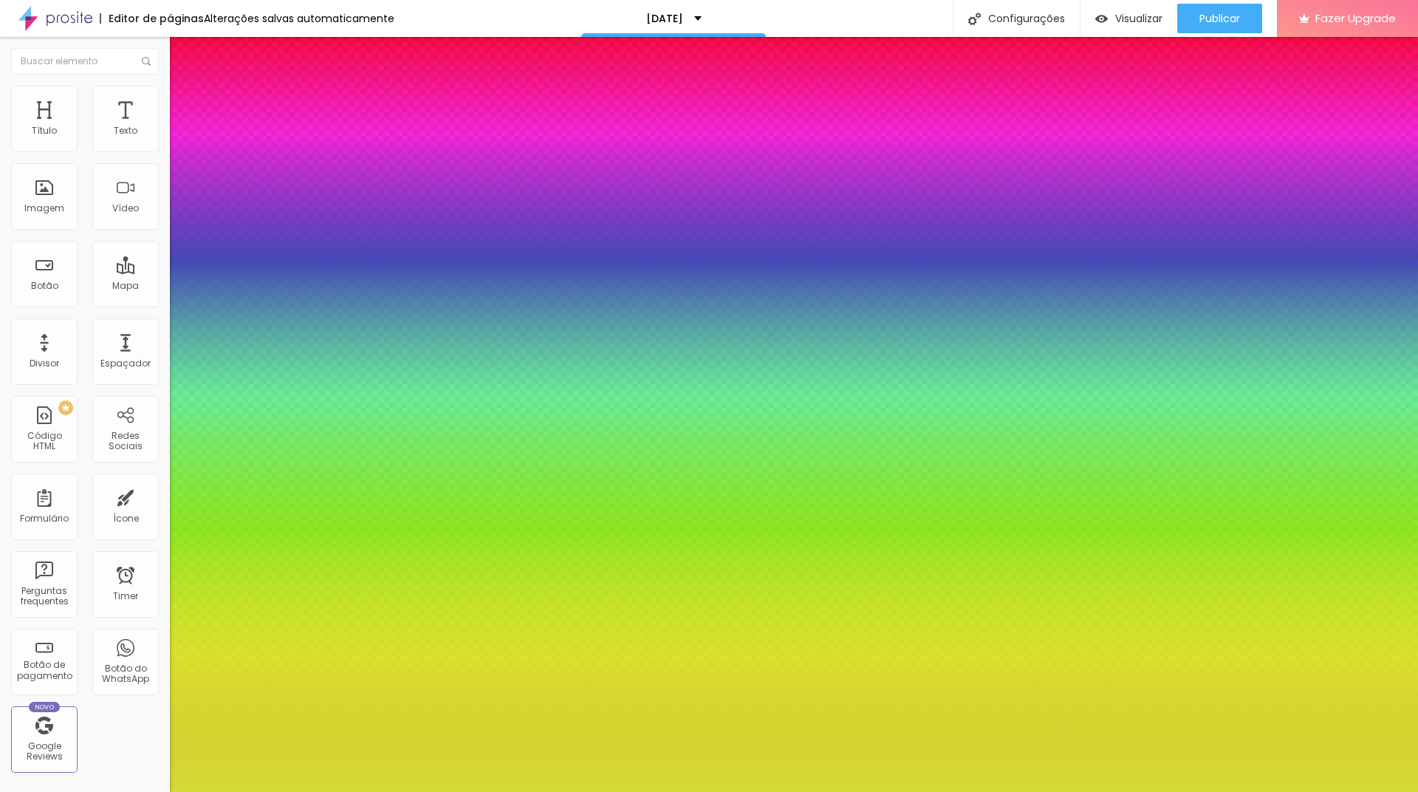
select select "SpaceMono"
type input "1"
select select "Scada"
type input "1"
select select "RobotoMedium"
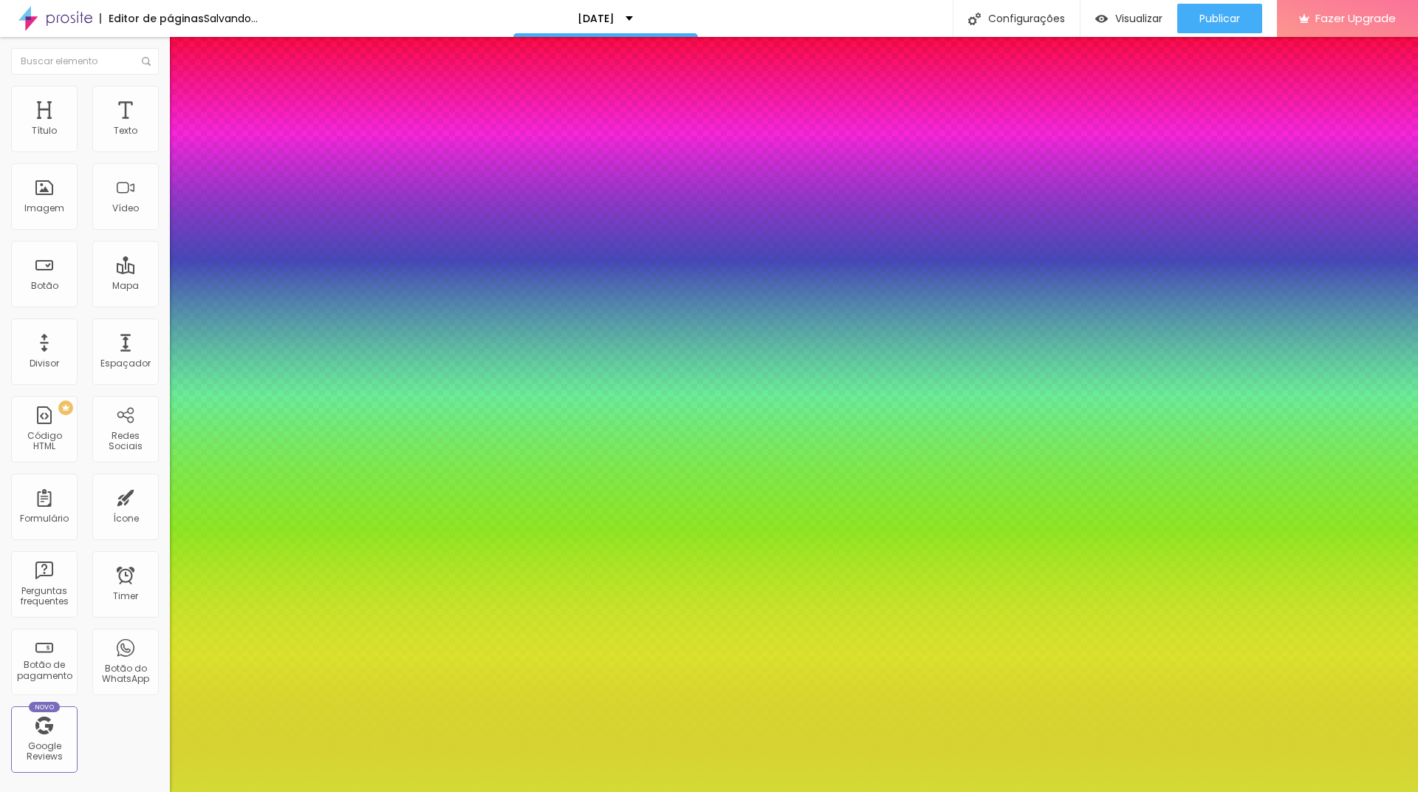
type input "1"
select select "Raleway"
type input "1"
click at [592, 791] on div at bounding box center [709, 792] width 1418 height 0
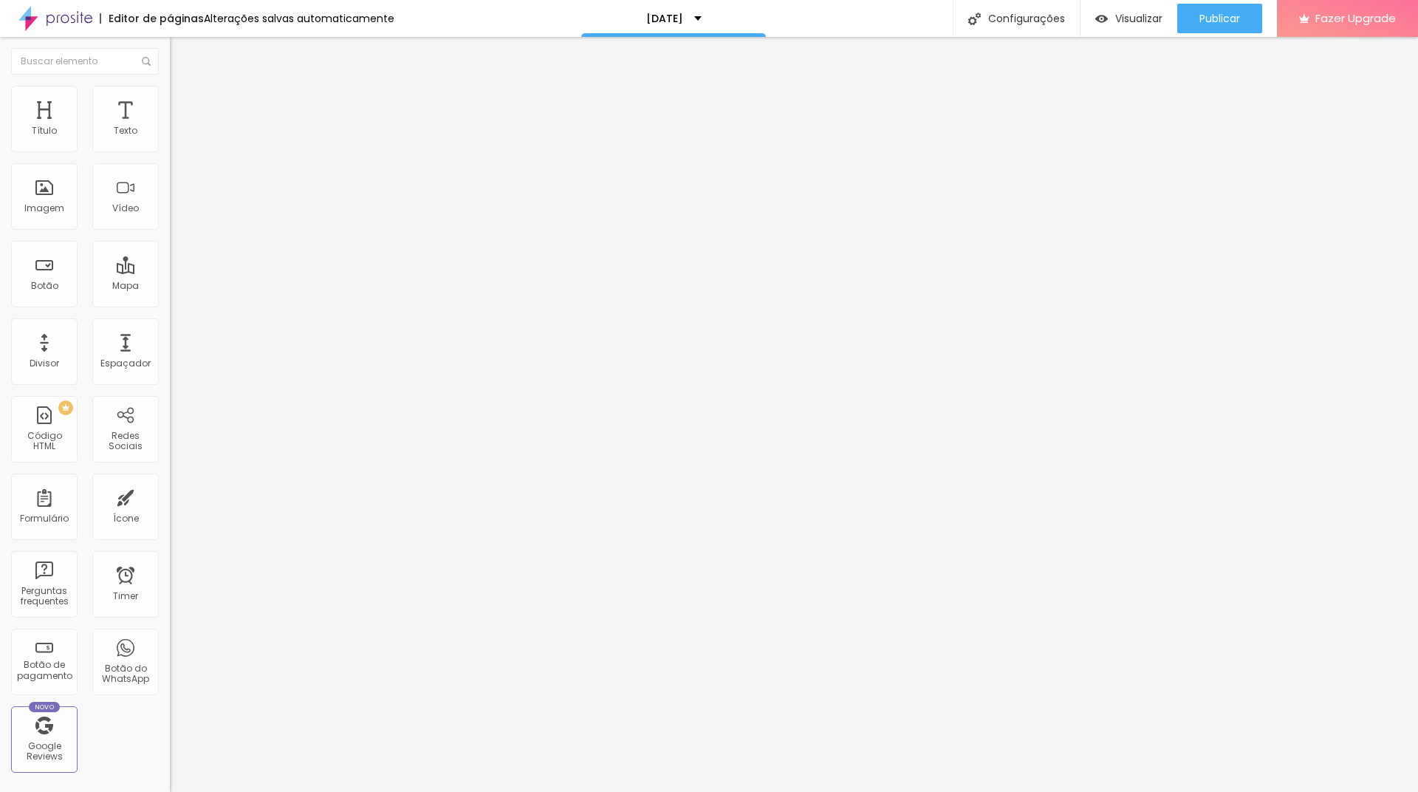
click at [170, 98] on li "Avançado" at bounding box center [255, 93] width 170 height 15
click at [183, 87] on span "Estilo" at bounding box center [194, 81] width 23 height 13
click at [183, 100] on span "Avançado" at bounding box center [207, 95] width 49 height 13
click at [170, 86] on li "Estilo" at bounding box center [255, 78] width 170 height 15
click at [1119, 21] on span "Visualizar" at bounding box center [1139, 19] width 47 height 12
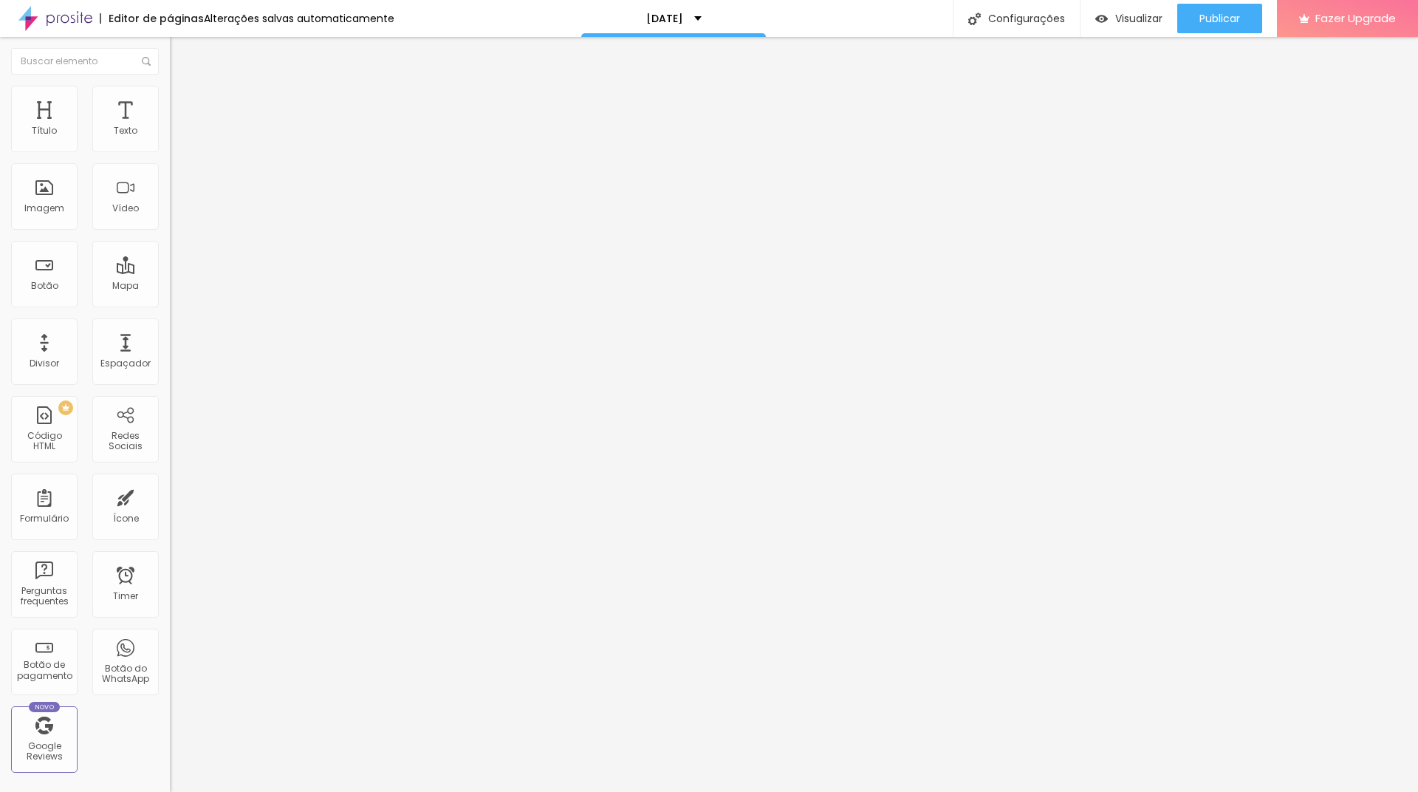
click at [170, 98] on li "Estilo" at bounding box center [255, 93] width 170 height 15
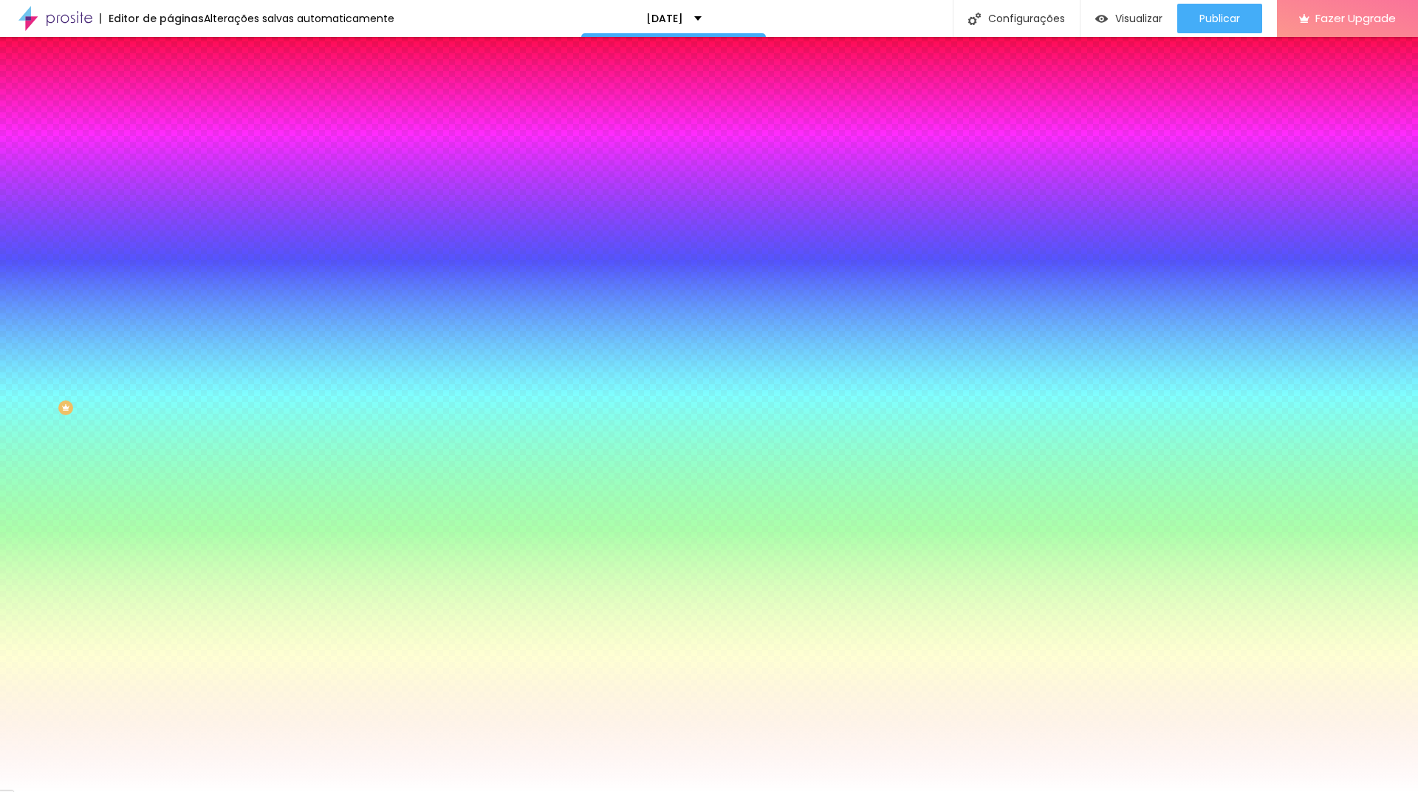
click at [170, 100] on li "Avançado" at bounding box center [255, 107] width 170 height 15
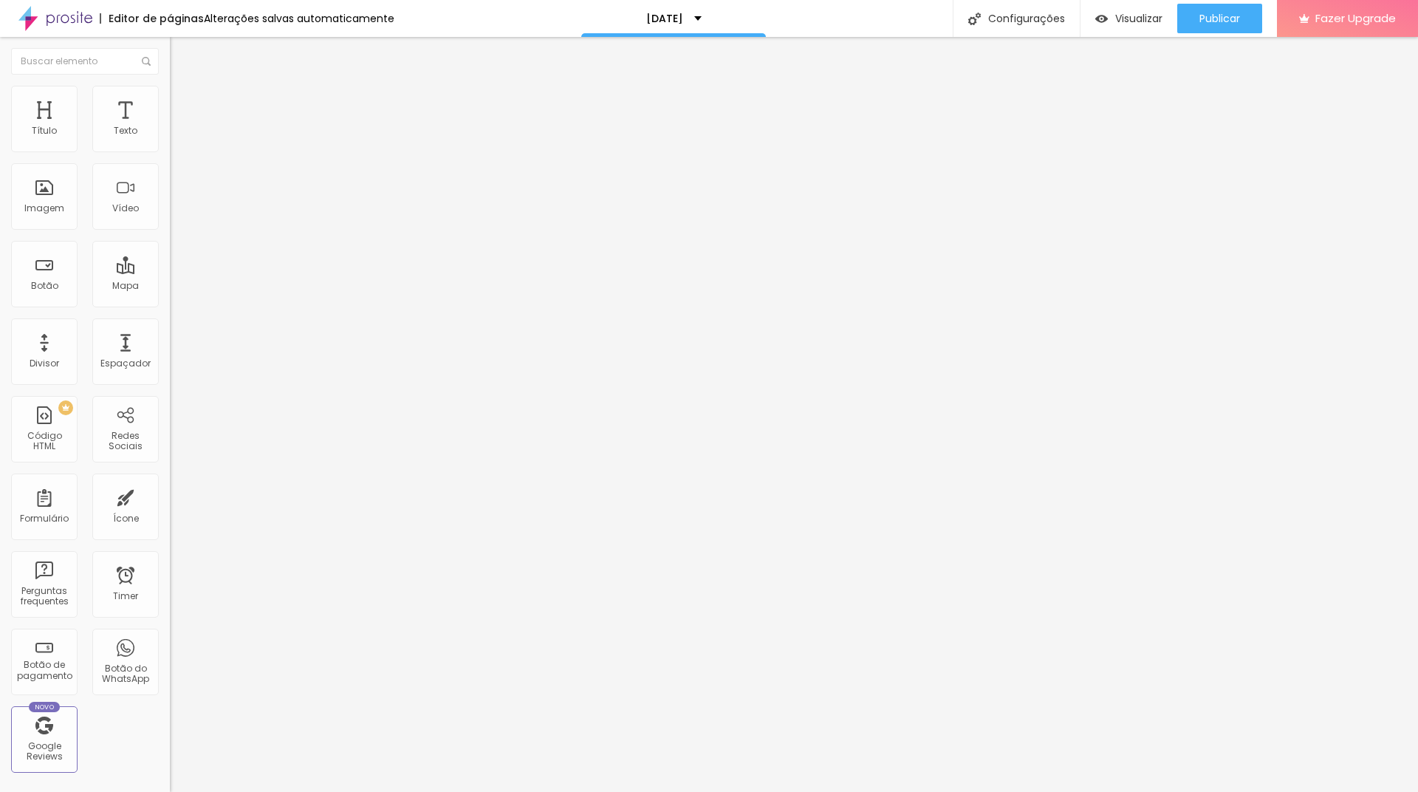
click at [170, 97] on li "Estilo" at bounding box center [255, 93] width 170 height 15
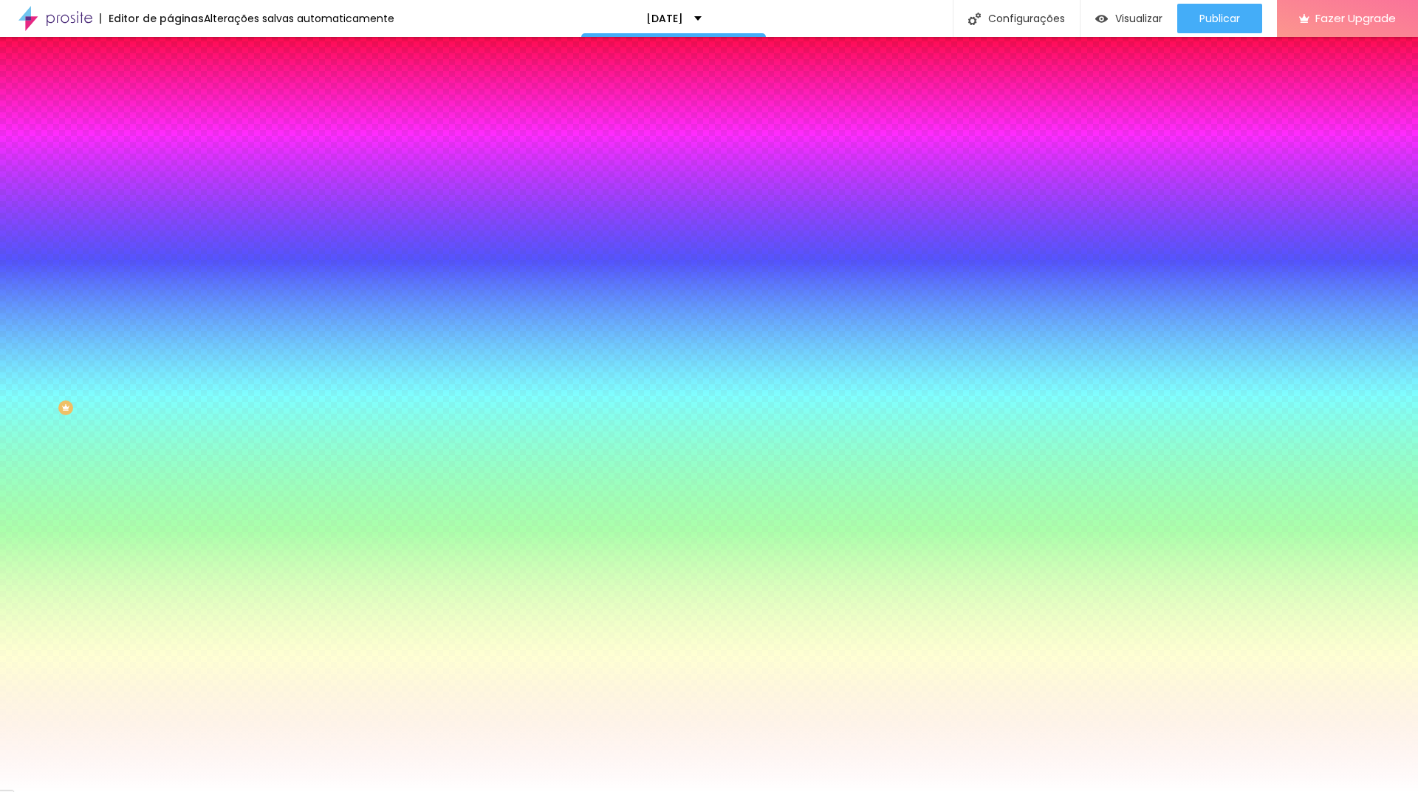
click at [170, 84] on img at bounding box center [176, 77] width 13 height 13
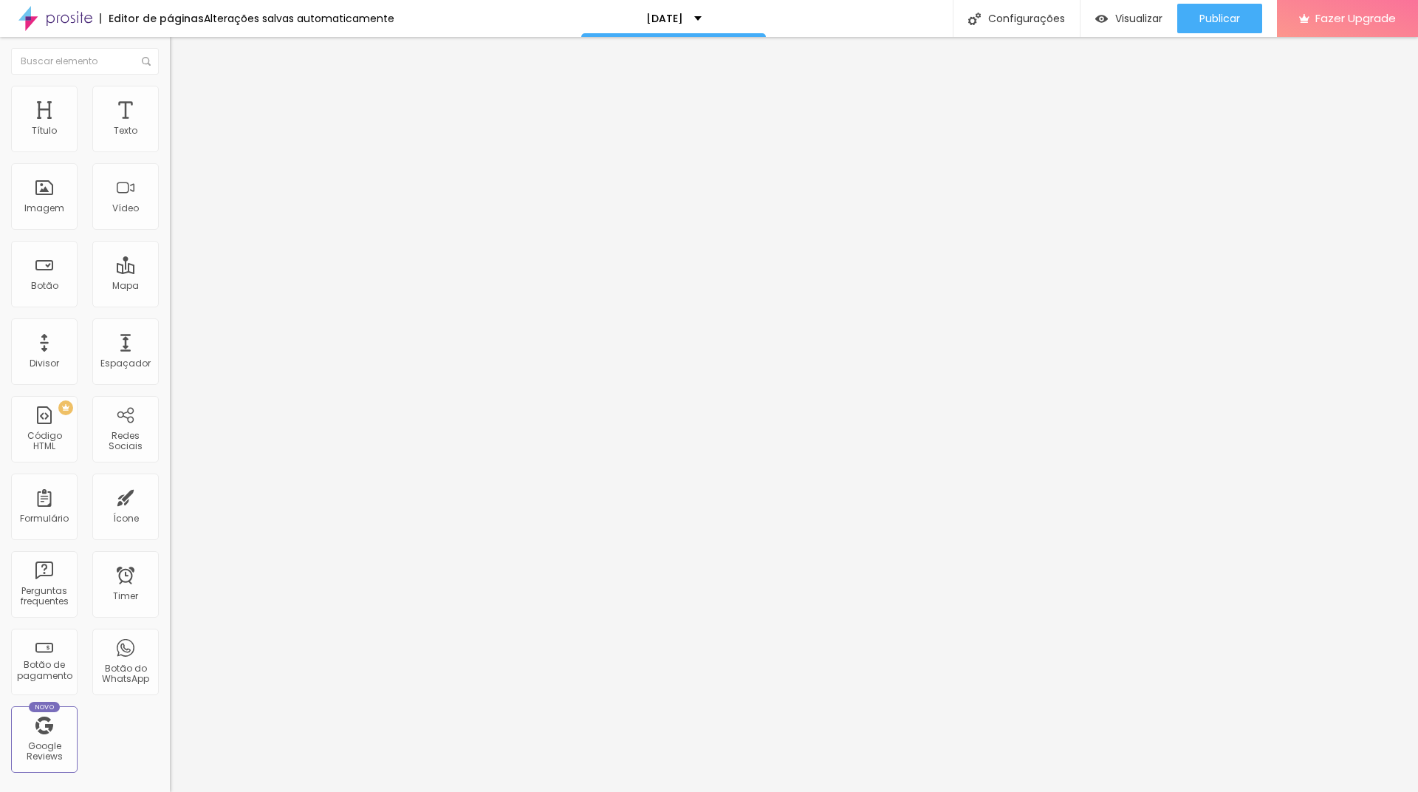
click at [170, 98] on li "Avançado" at bounding box center [255, 93] width 170 height 15
click at [170, 86] on li "Estilo" at bounding box center [255, 78] width 170 height 15
click at [181, 58] on img "button" at bounding box center [187, 54] width 12 height 12
click at [177, 136] on icon "button" at bounding box center [180, 133] width 6 height 6
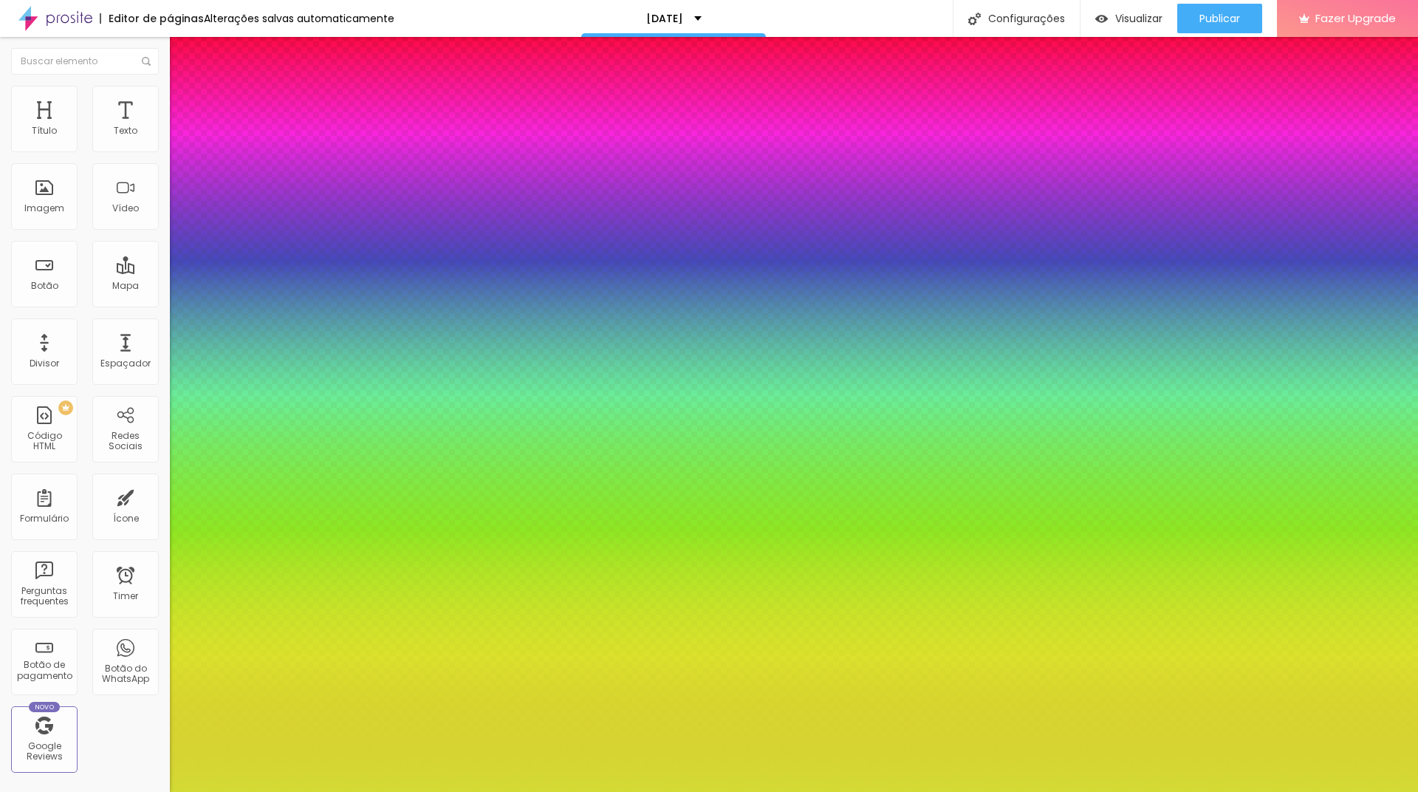
type input "1"
select select "[PERSON_NAME]"
type input "1"
select select "NunitoBold"
type input "1"
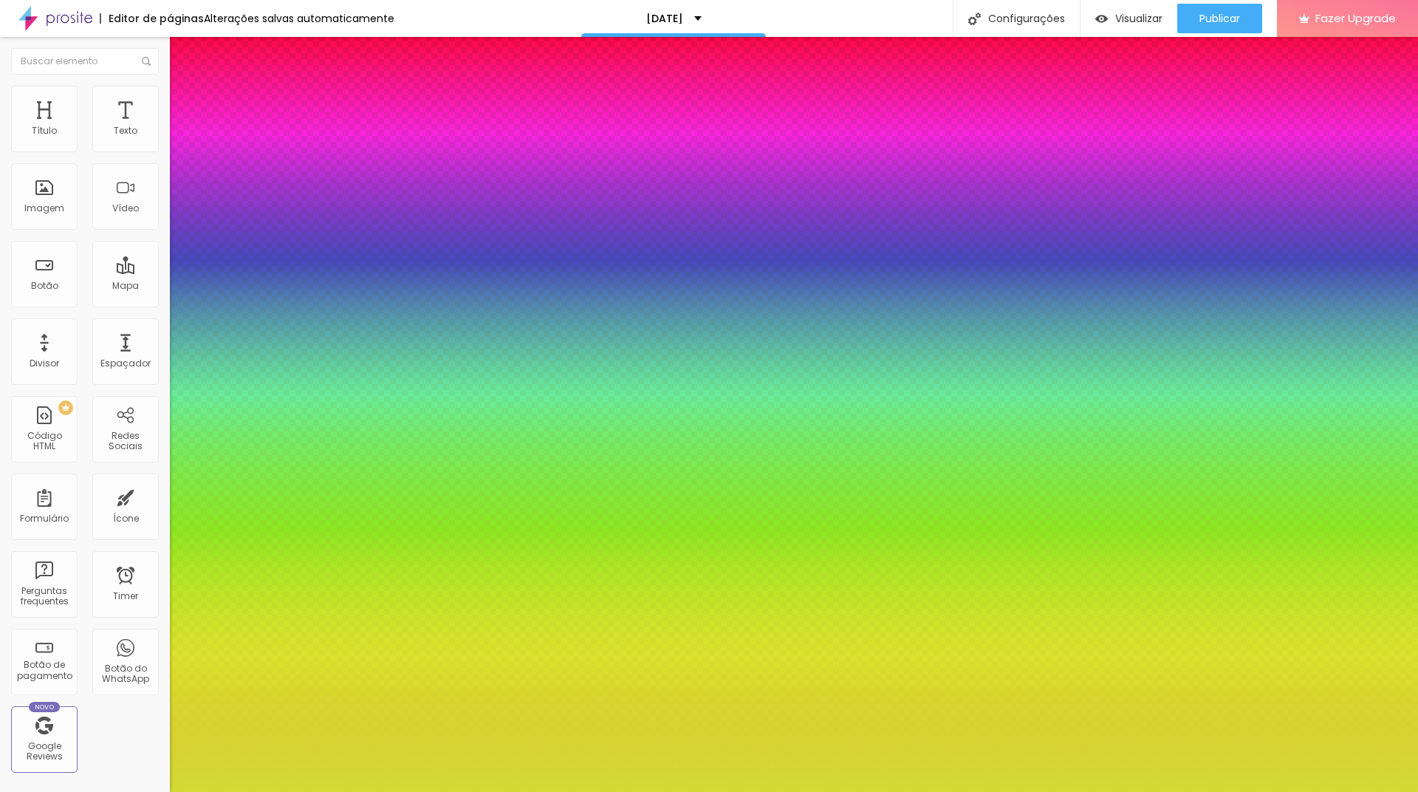
select select "MontserratThin"
type input "1"
select select "MontserratBold"
type input "1"
select select "Merriweather-Italic"
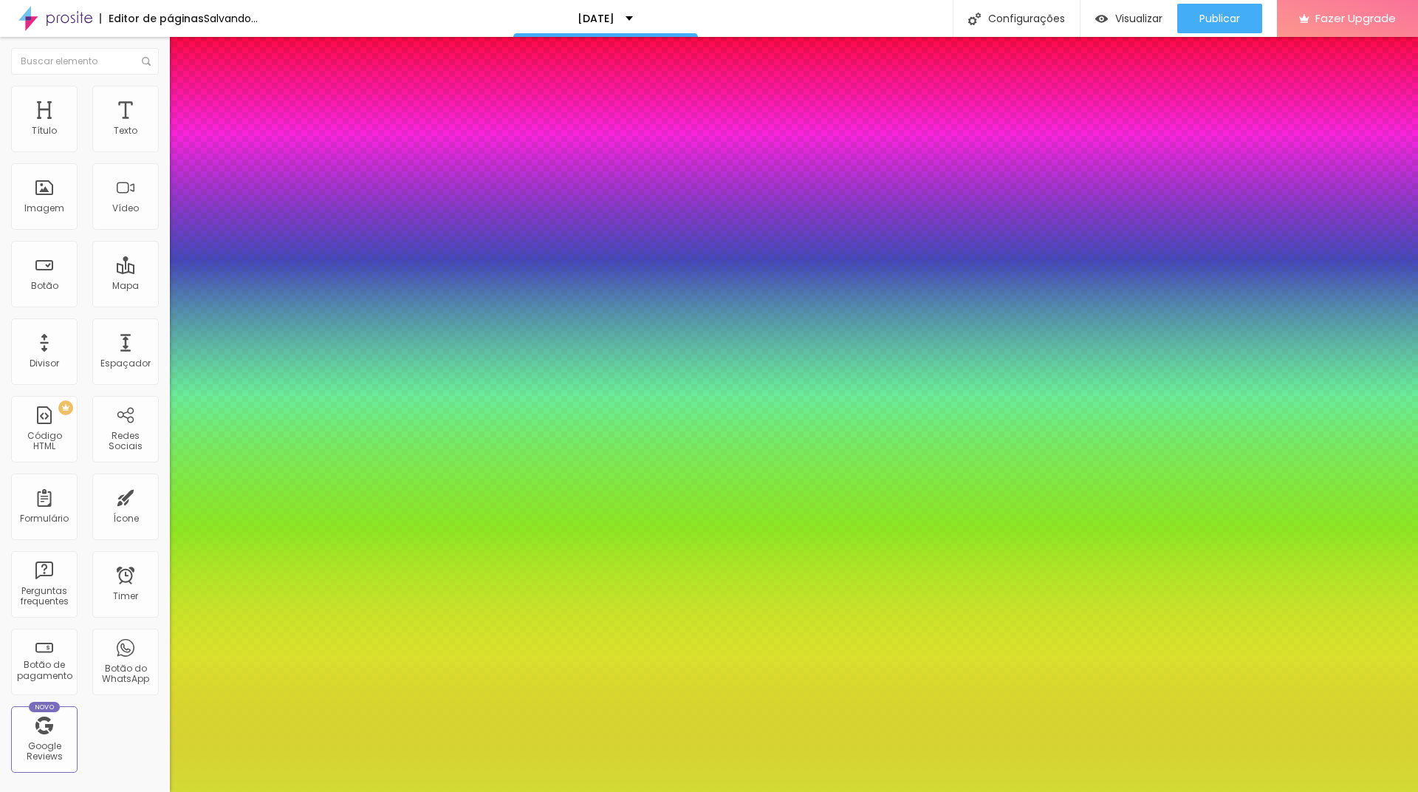
type input "1"
select select "Merriweather-Bold"
type input "1"
select select "MartelSans-Regular"
type input "1"
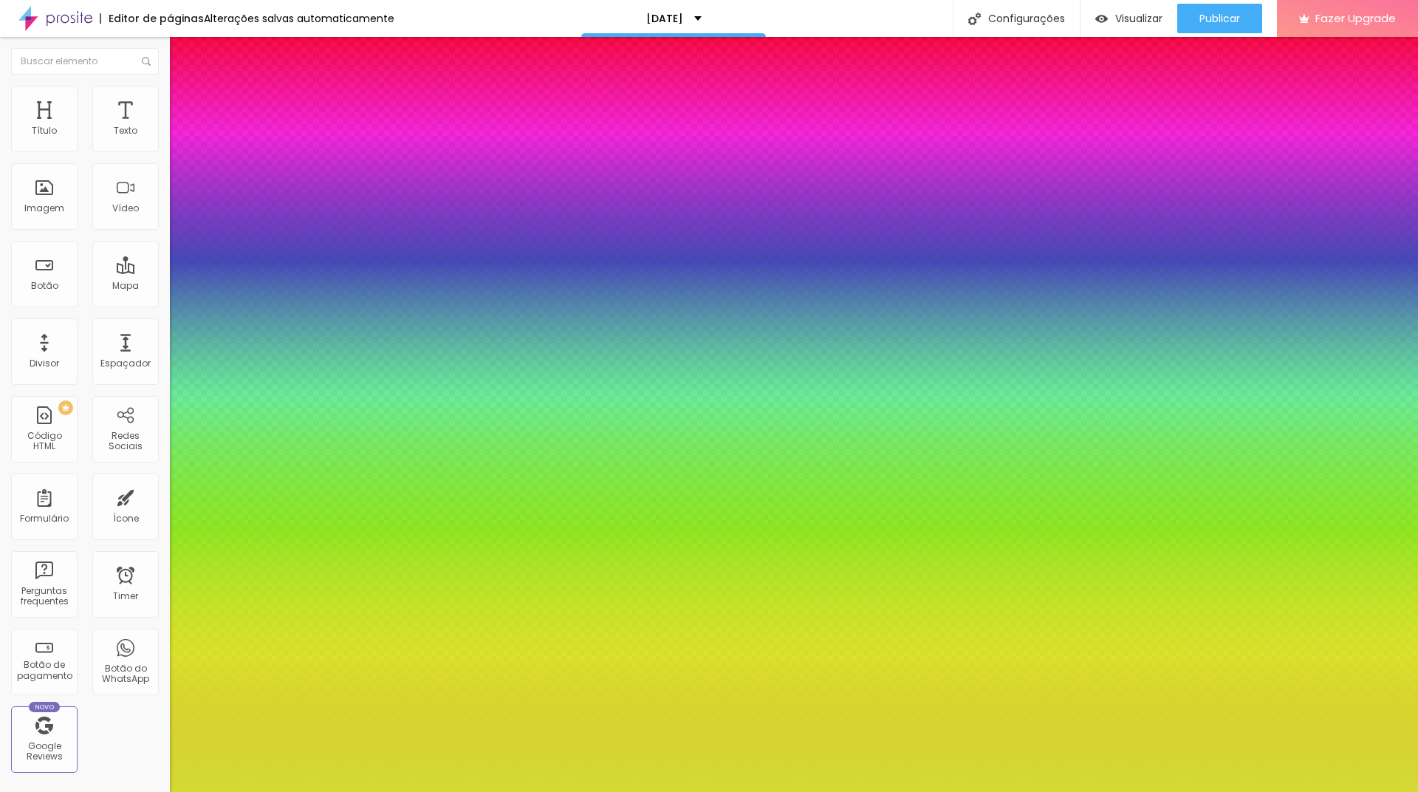
select select "Merienda-Bold"
type input "1"
click at [499, 791] on div at bounding box center [709, 792] width 1418 height 0
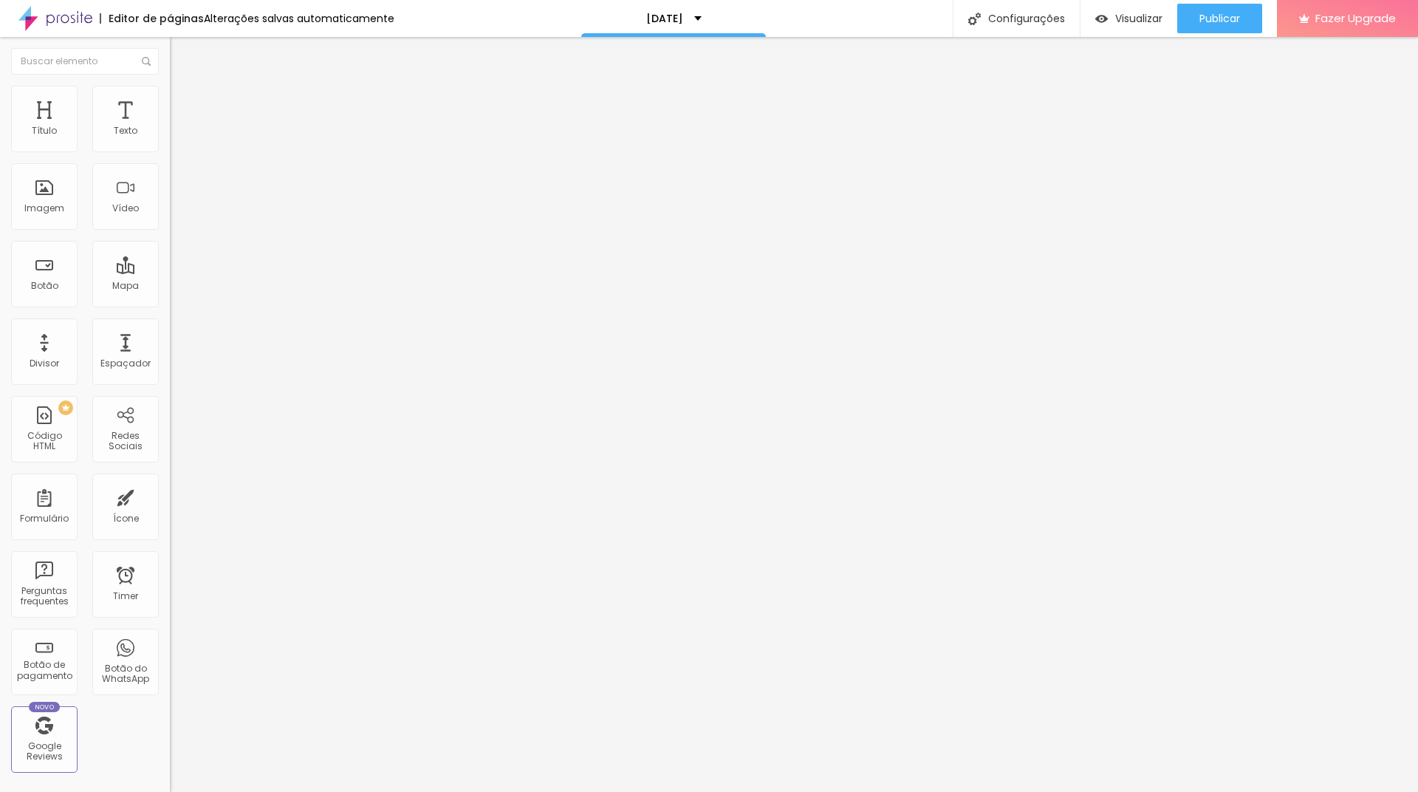
click at [294, 21] on div "Alterações salvas automaticamente" at bounding box center [299, 18] width 191 height 10
click at [1068, 791] on div at bounding box center [709, 807] width 1418 height 13
click at [1117, 15] on span "Visualizar" at bounding box center [1139, 19] width 47 height 12
click at [183, 100] on span "Estilo" at bounding box center [194, 95] width 23 height 13
click at [170, 100] on li "Avançado" at bounding box center [255, 107] width 170 height 15
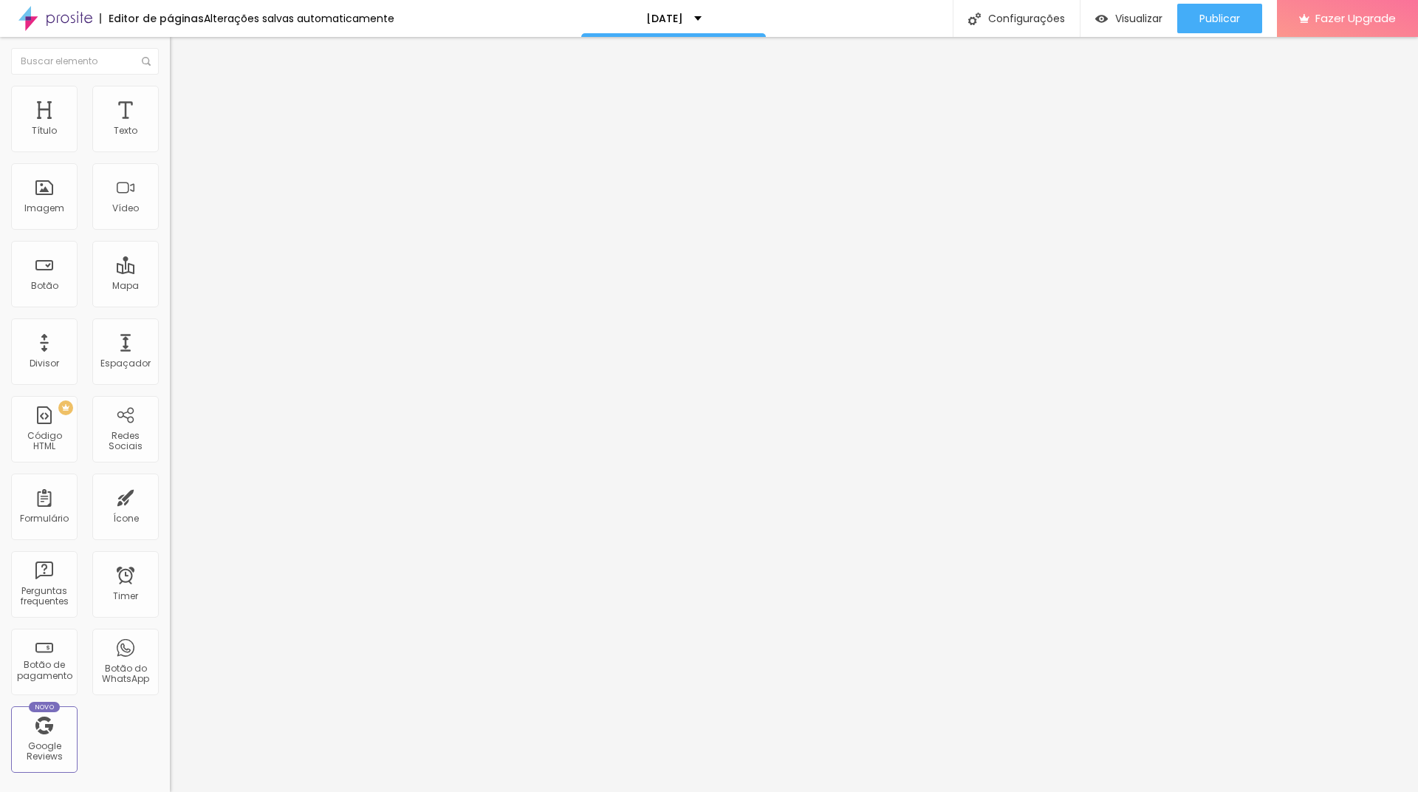
type input "38"
type input "37"
type input "36"
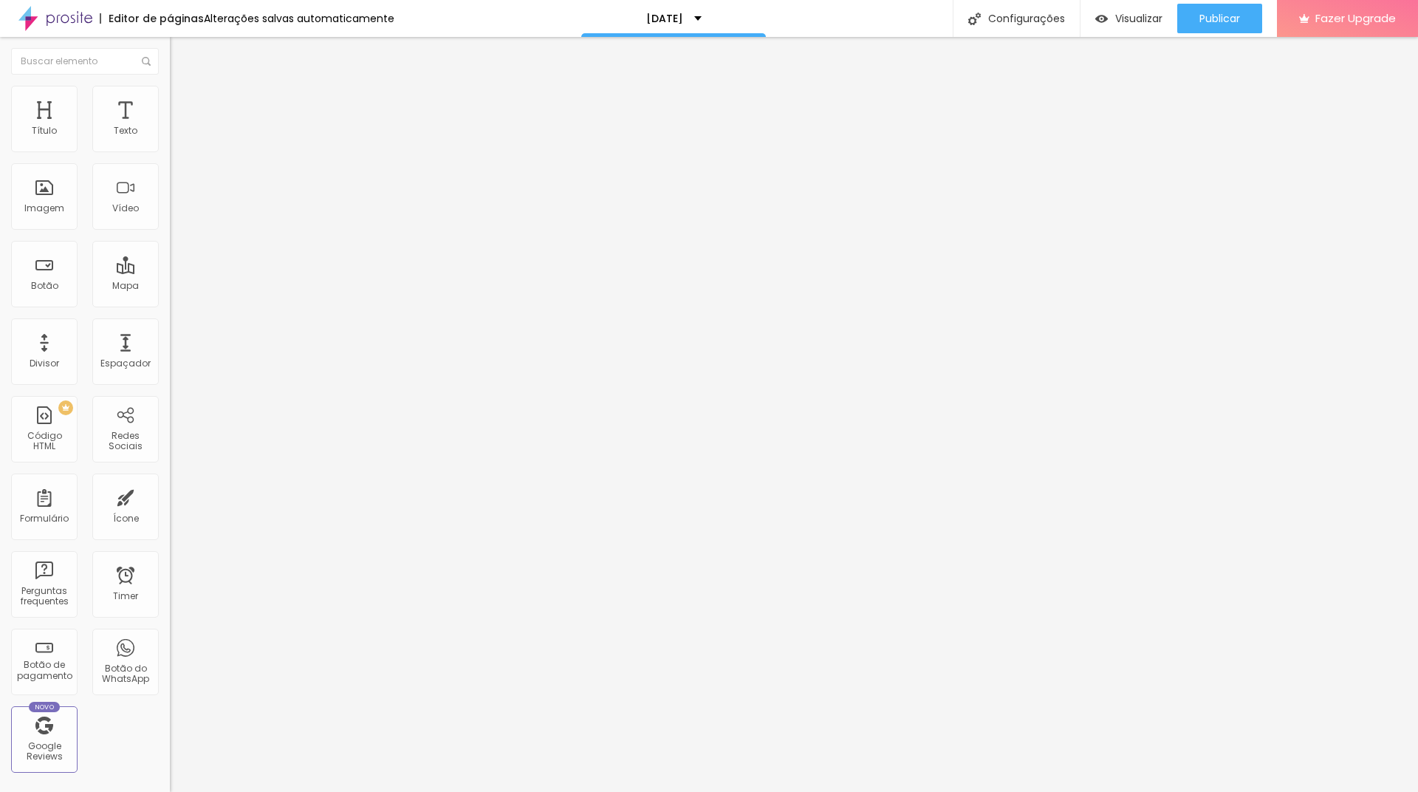
type input "36"
type input "35"
type input "34"
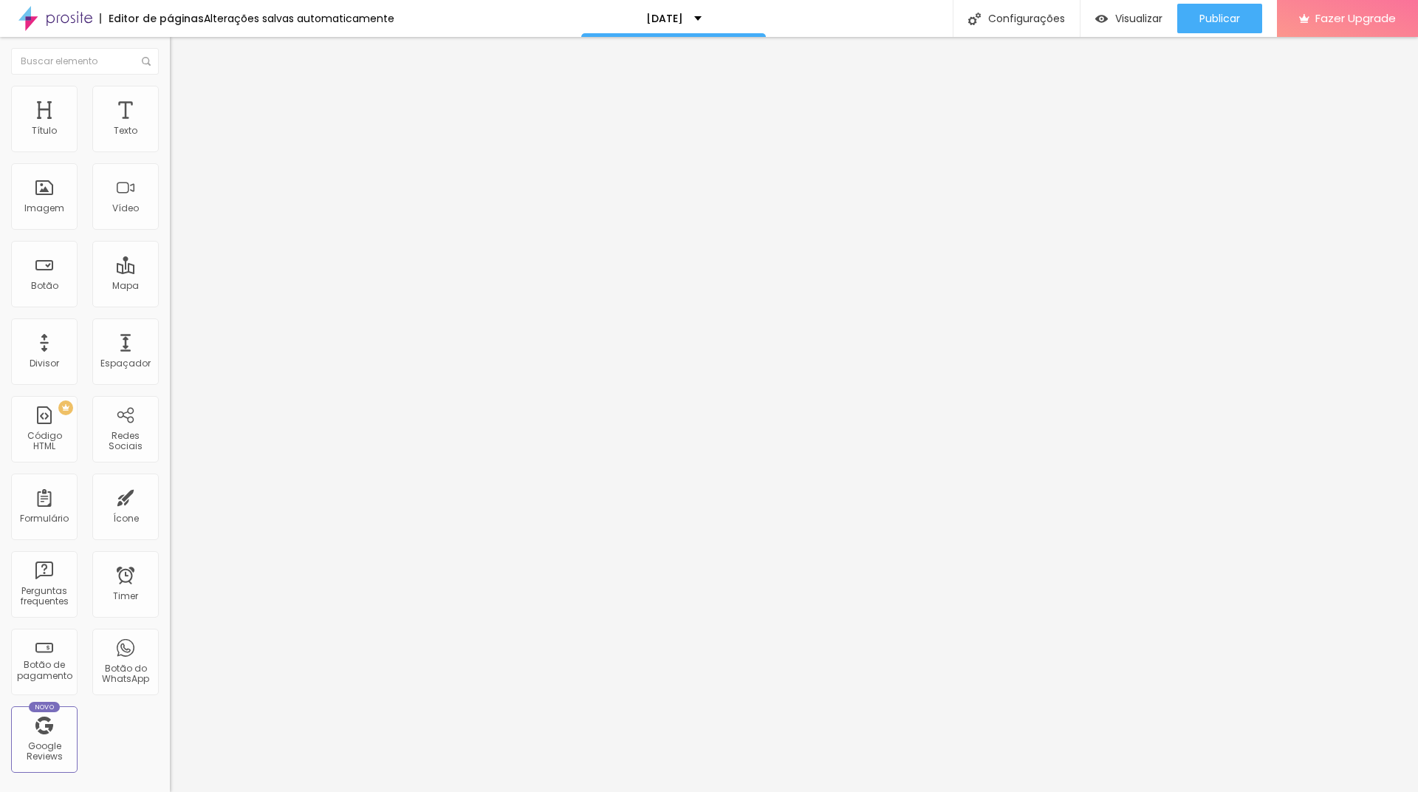
type input "33"
type input "32"
type input "31"
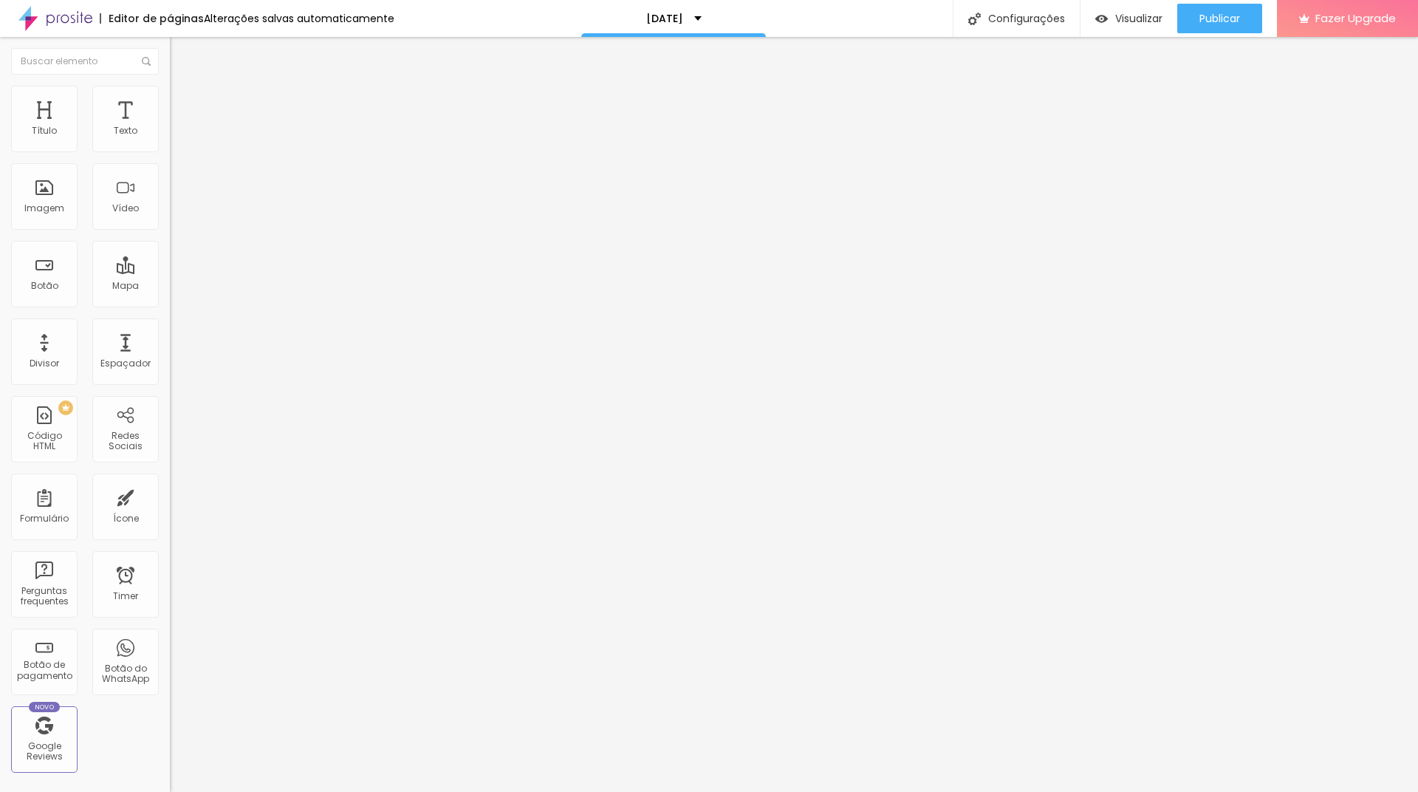
type input "31"
type input "30"
type input "31"
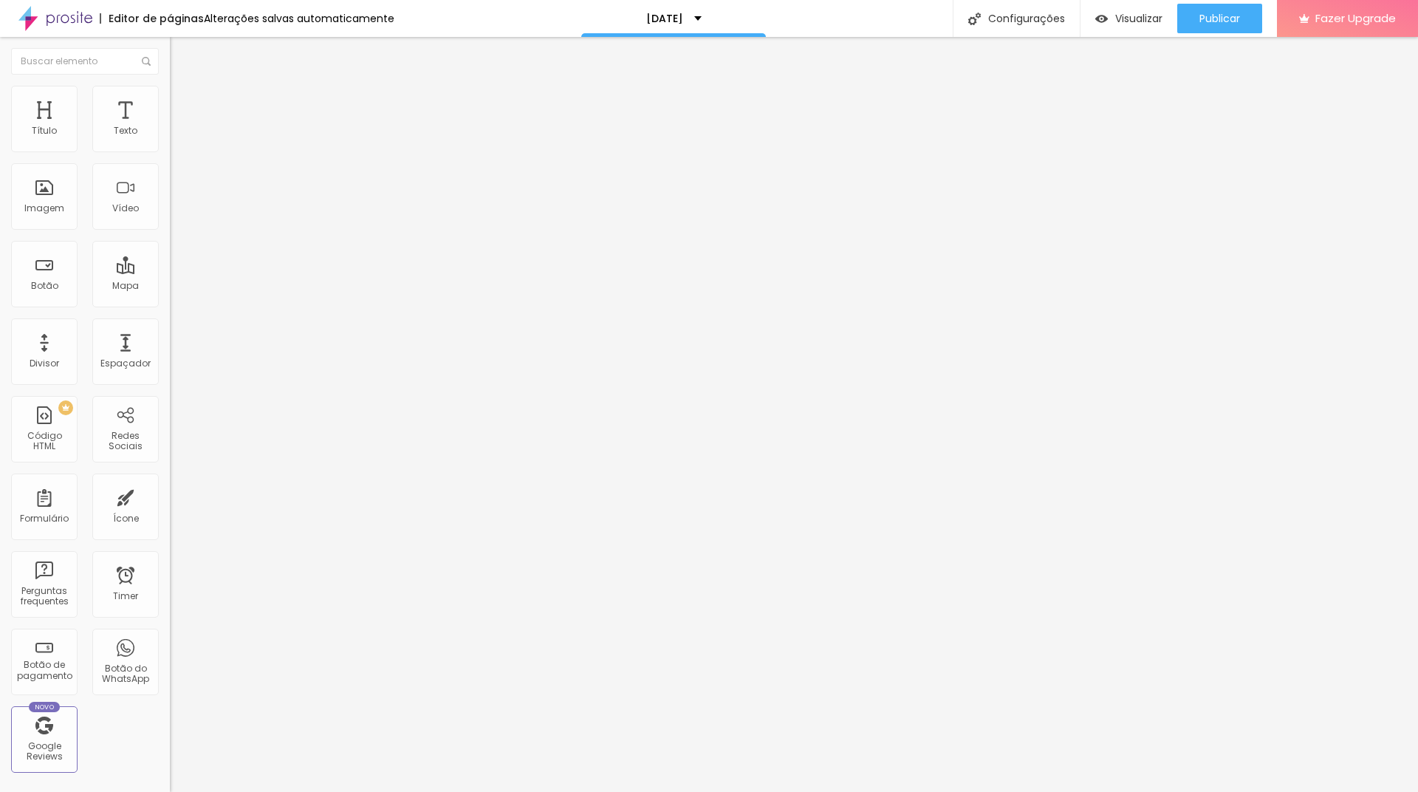
type input "34"
type input "35"
type input "36"
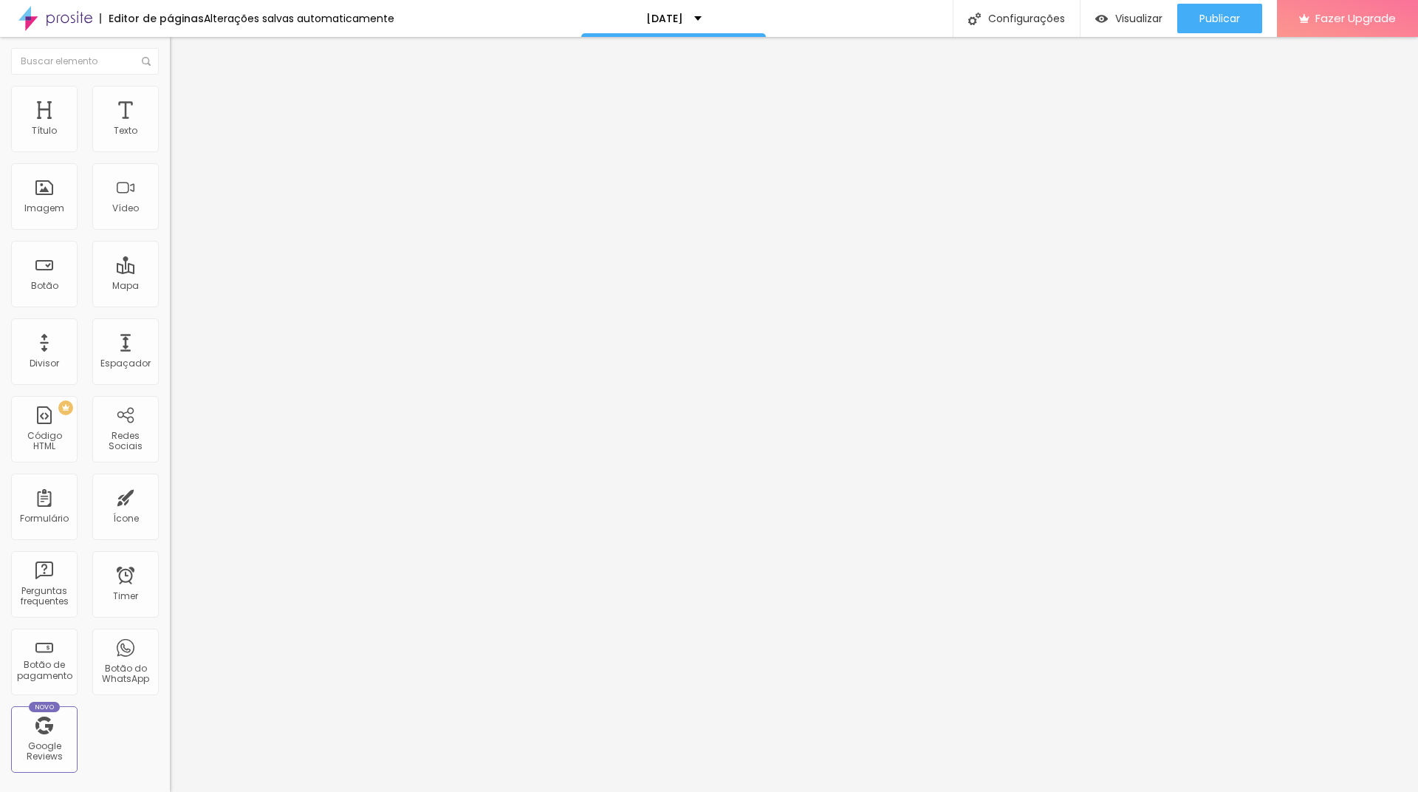
type input "36"
type input "37"
type input "38"
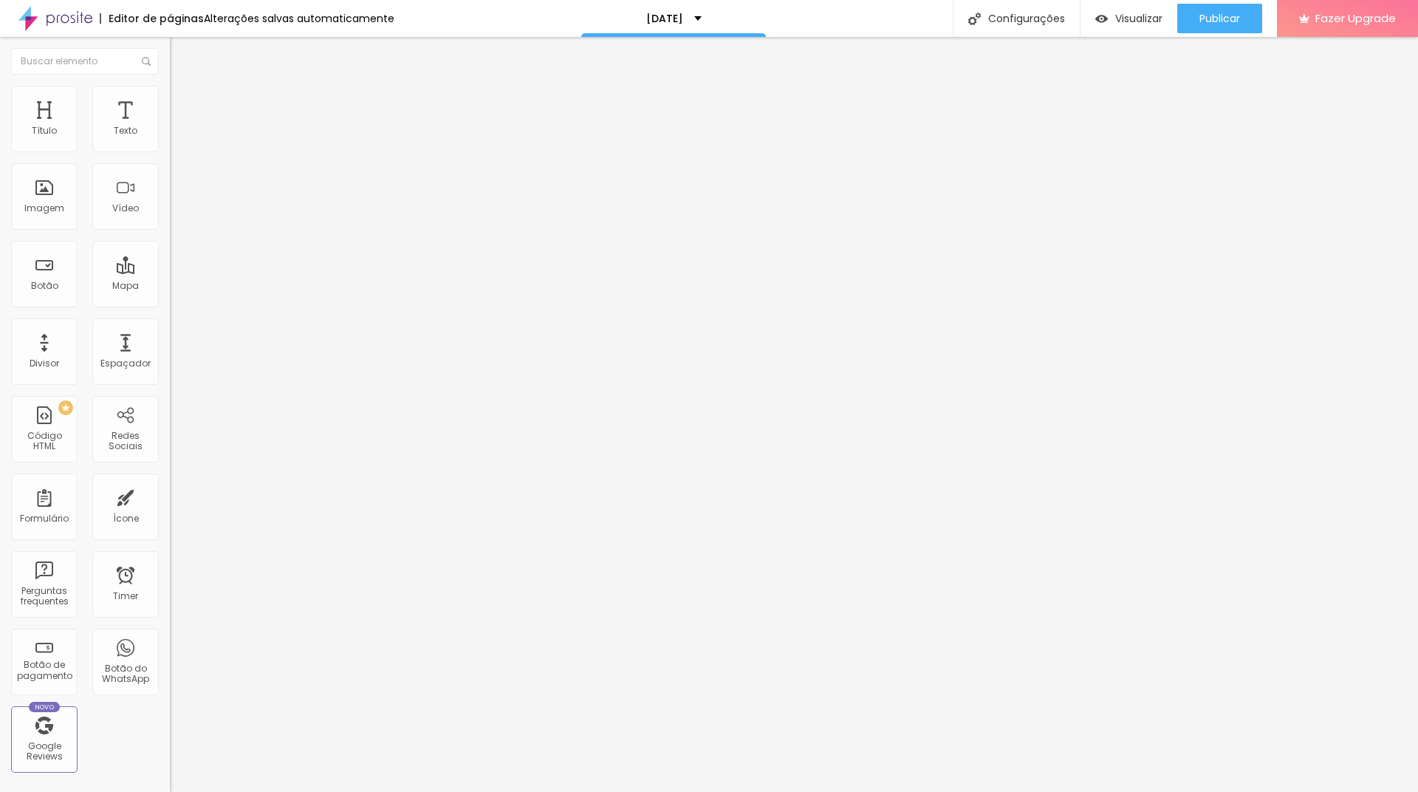
type input "39"
type input "40"
type input "42"
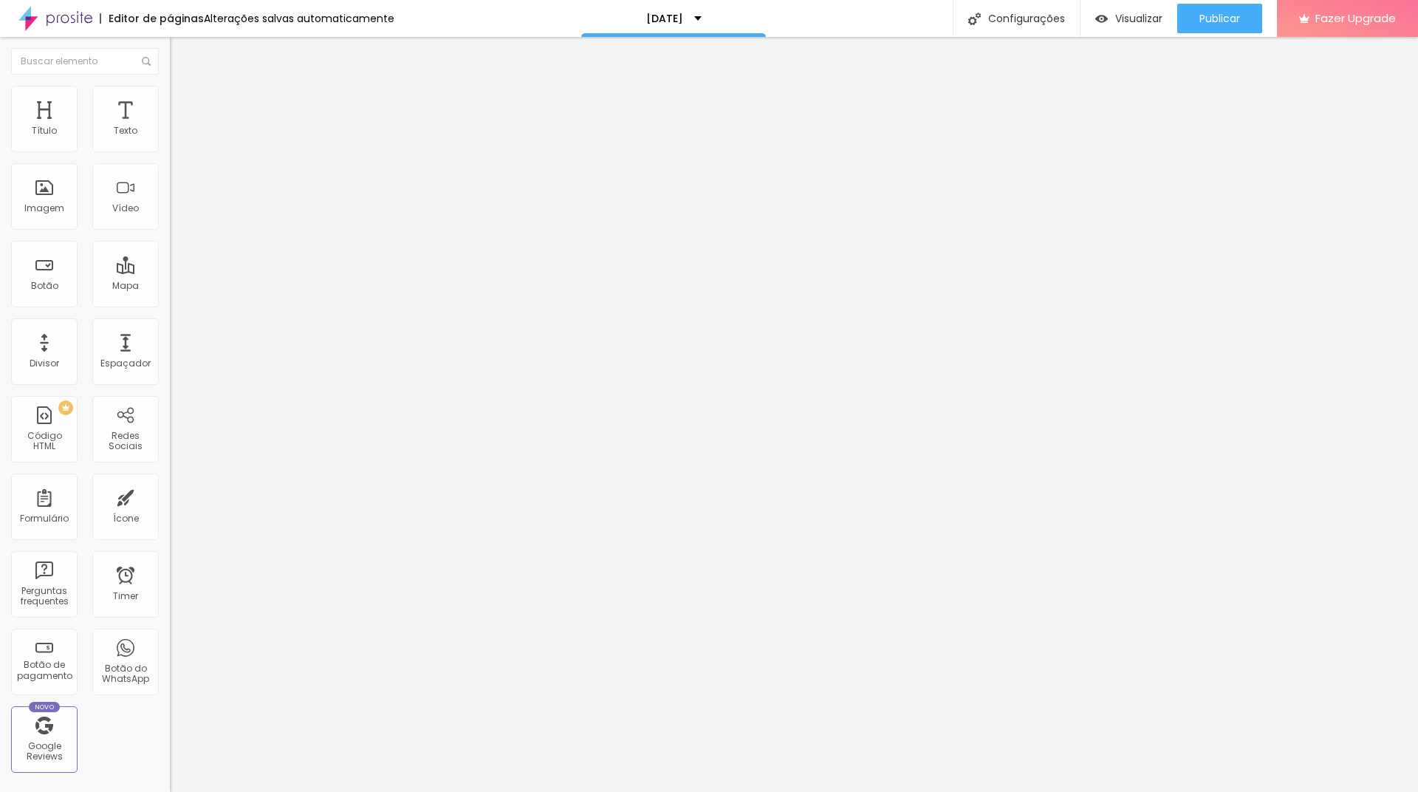
type input "42"
type input "43"
type input "44"
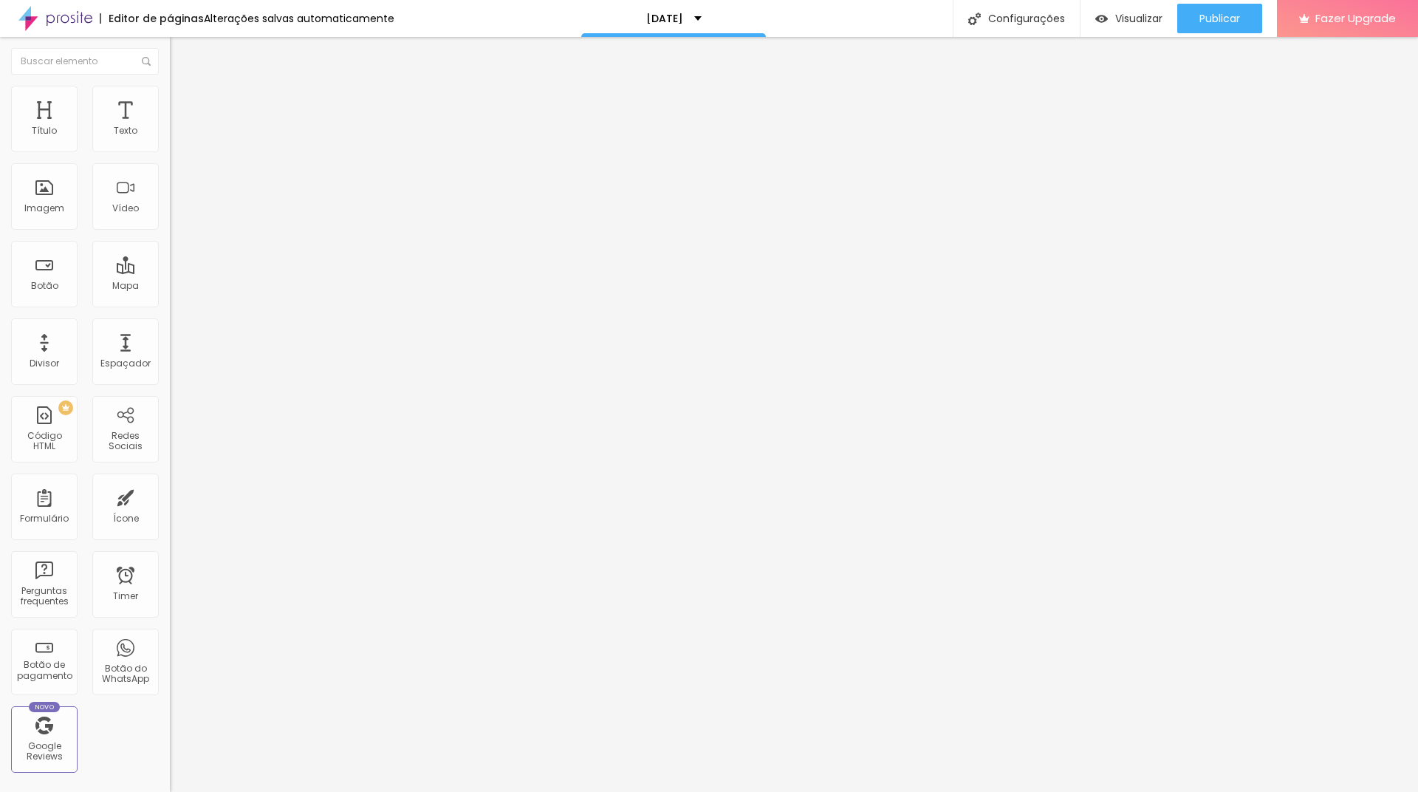
type input "45"
type input "47"
drag, startPoint x: 70, startPoint y: 148, endPoint x: 95, endPoint y: 150, distance: 24.5
click at [170, 287] on input "range" at bounding box center [217, 293] width 95 height 12
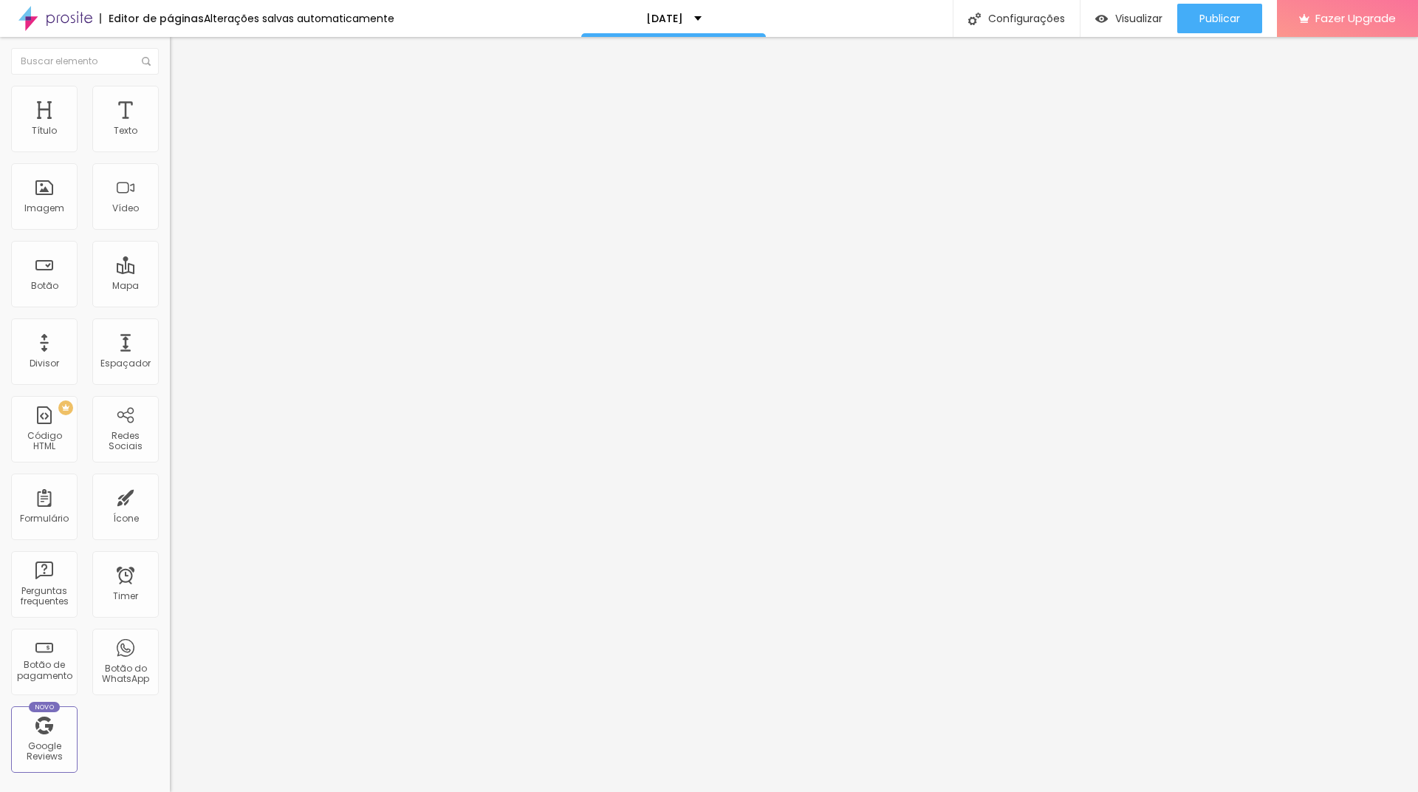
drag, startPoint x: 54, startPoint y: 178, endPoint x: 36, endPoint y: 180, distance: 17.9
click at [170, 496] on input "range" at bounding box center [217, 502] width 95 height 12
drag, startPoint x: 94, startPoint y: 146, endPoint x: 70, endPoint y: 146, distance: 23.6
click at [170, 287] on input "range" at bounding box center [217, 293] width 95 height 12
click at [1133, 24] on span "Visualizar" at bounding box center [1139, 19] width 47 height 12
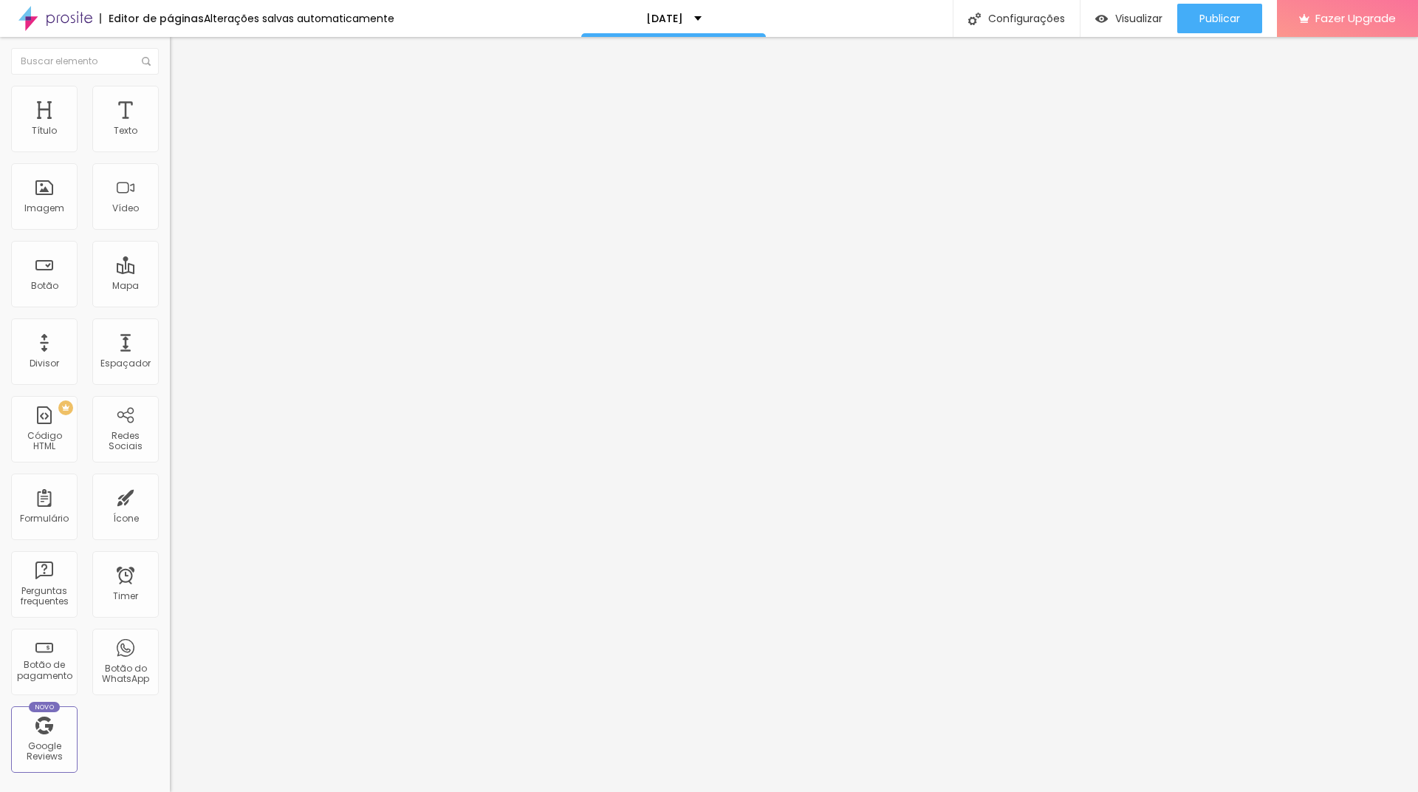
click at [183, 100] on span "Avançado" at bounding box center [207, 95] width 49 height 13
click at [170, 293] on div "Editar Seção Conteúdo Estilo Avançado Modo Encaixotado Encaixotado Completo" at bounding box center [255, 414] width 170 height 755
click at [170, 332] on div "Editar Seção Conteúdo Estilo Avançado Modo Encaixotado Encaixotado Completo" at bounding box center [255, 414] width 170 height 755
click at [1123, 21] on span "Visualizar" at bounding box center [1139, 19] width 47 height 12
